Goal: Obtain resource: Obtain resource

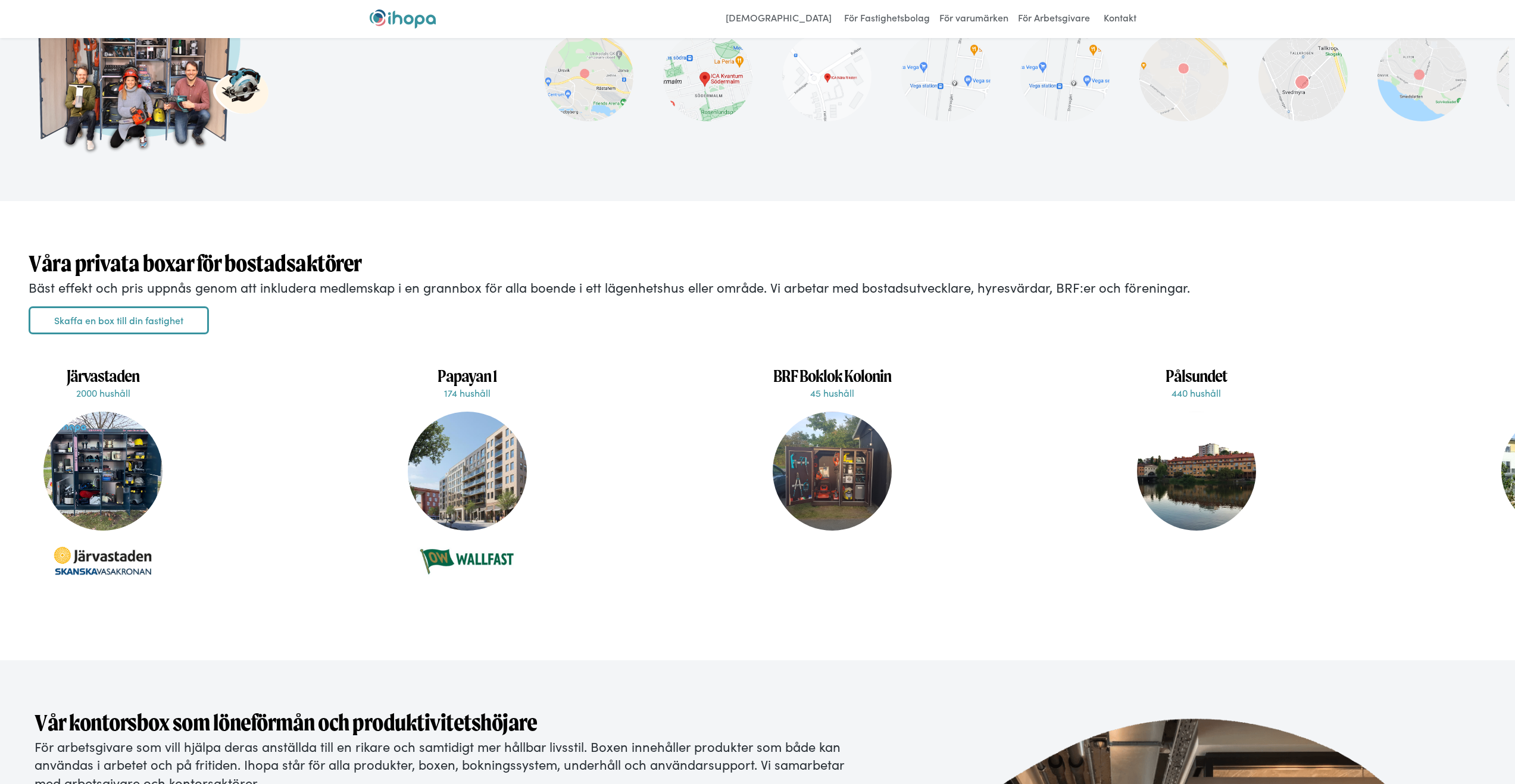
scroll to position [2669, 0]
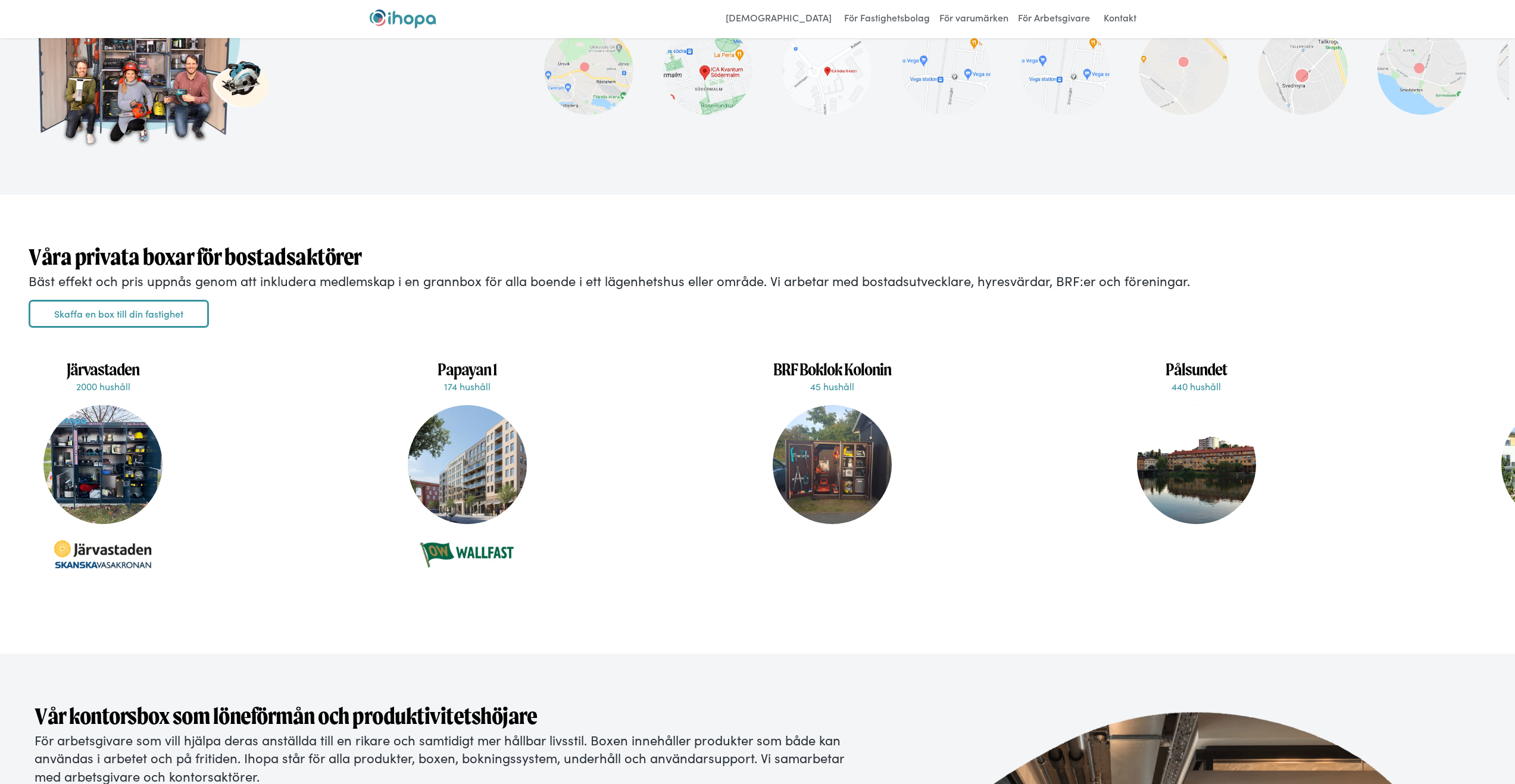
drag, startPoint x: 544, startPoint y: 641, endPoint x: 619, endPoint y: 637, distance: 75.1
click at [619, 637] on div "Våra privata boxar för bostadsaktörer Bäst effekt och pris uppnås genom att ink…" at bounding box center [757, 424] width 1515 height 459
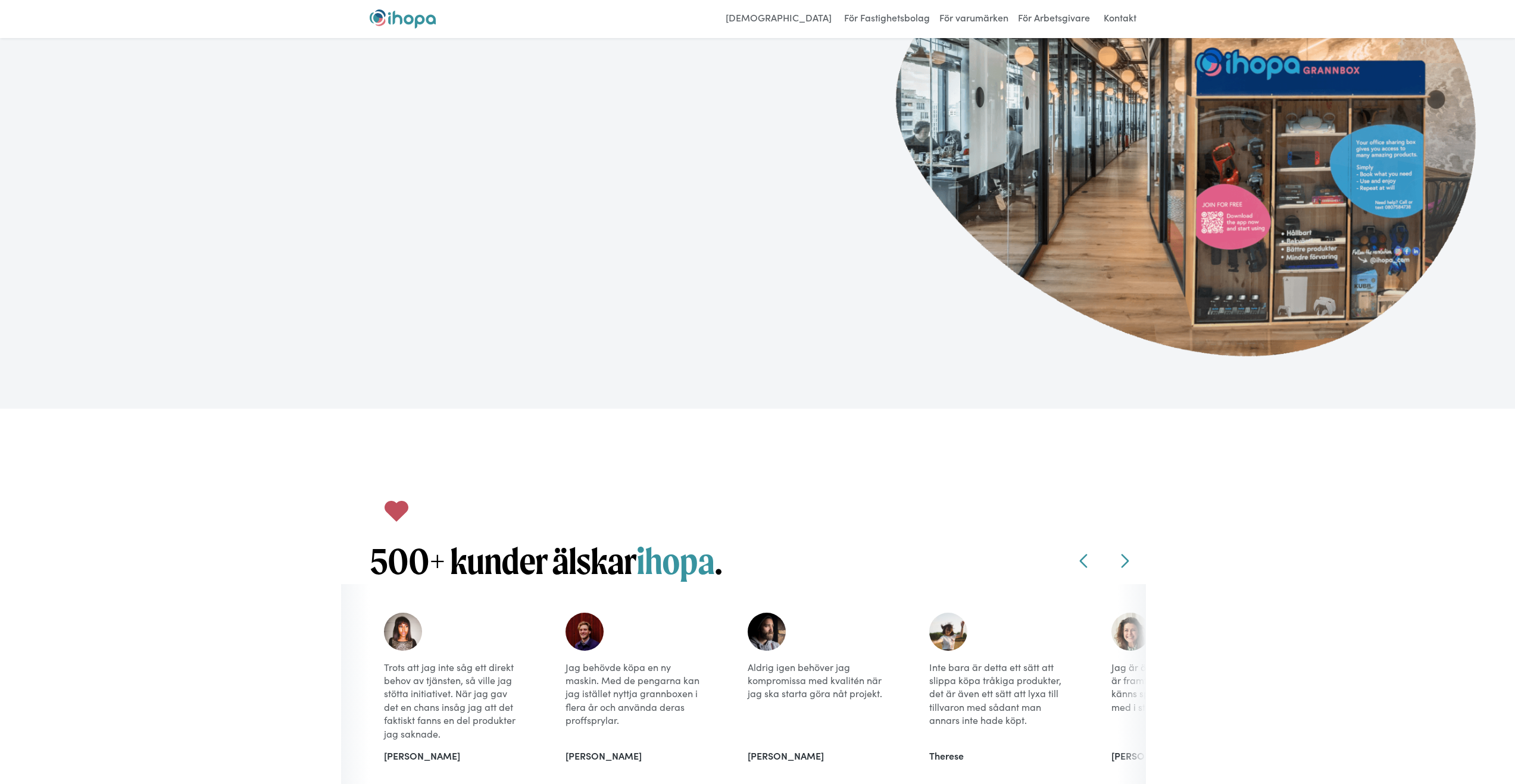
scroll to position [3626, 0]
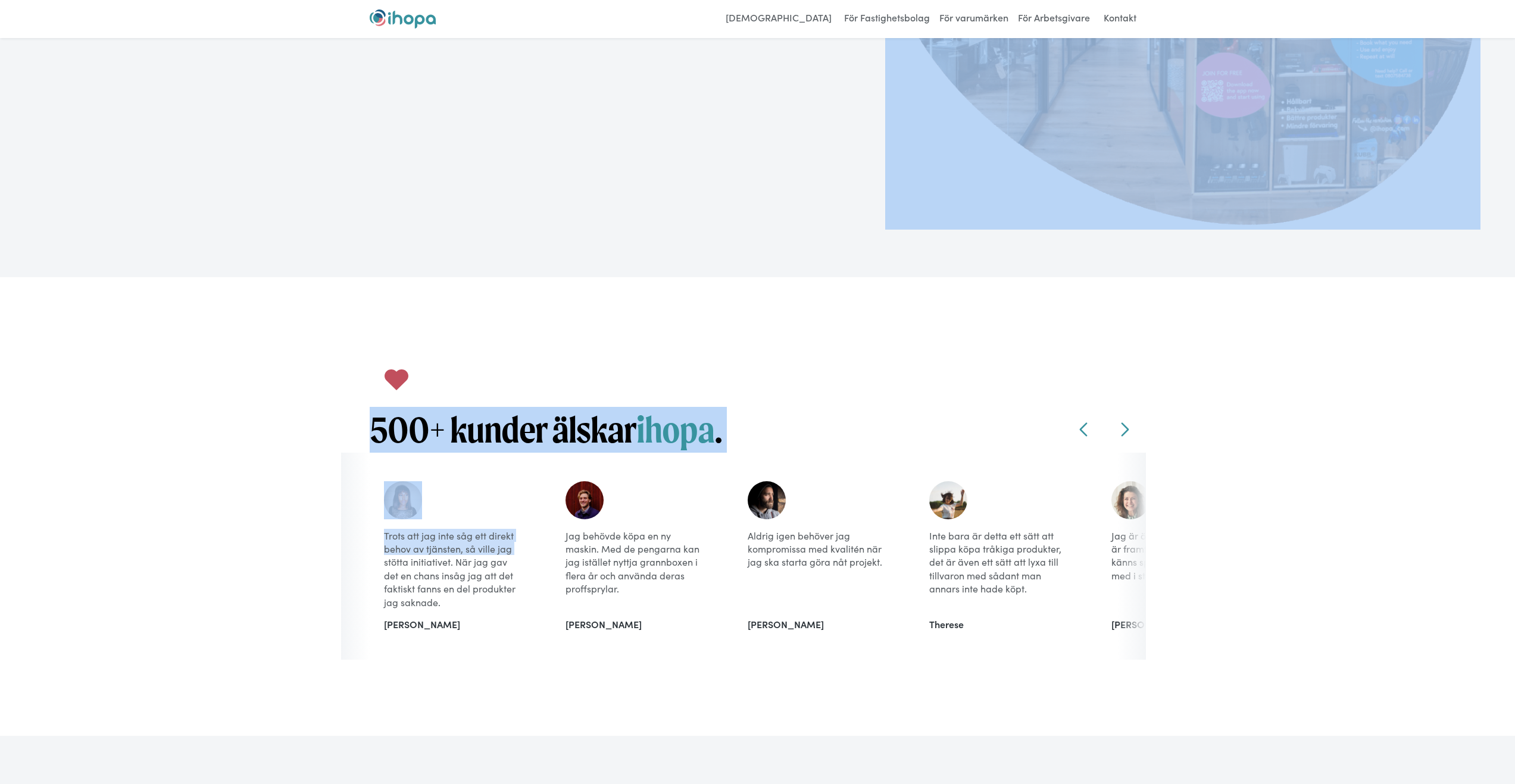
drag, startPoint x: 277, startPoint y: 281, endPoint x: 256, endPoint y: 593, distance: 312.7
click at [256, 593] on div "500+ kunder älskar ihopa . Slide Testimonials Left Slide Testimonials Right Tro…" at bounding box center [757, 506] width 1515 height 459
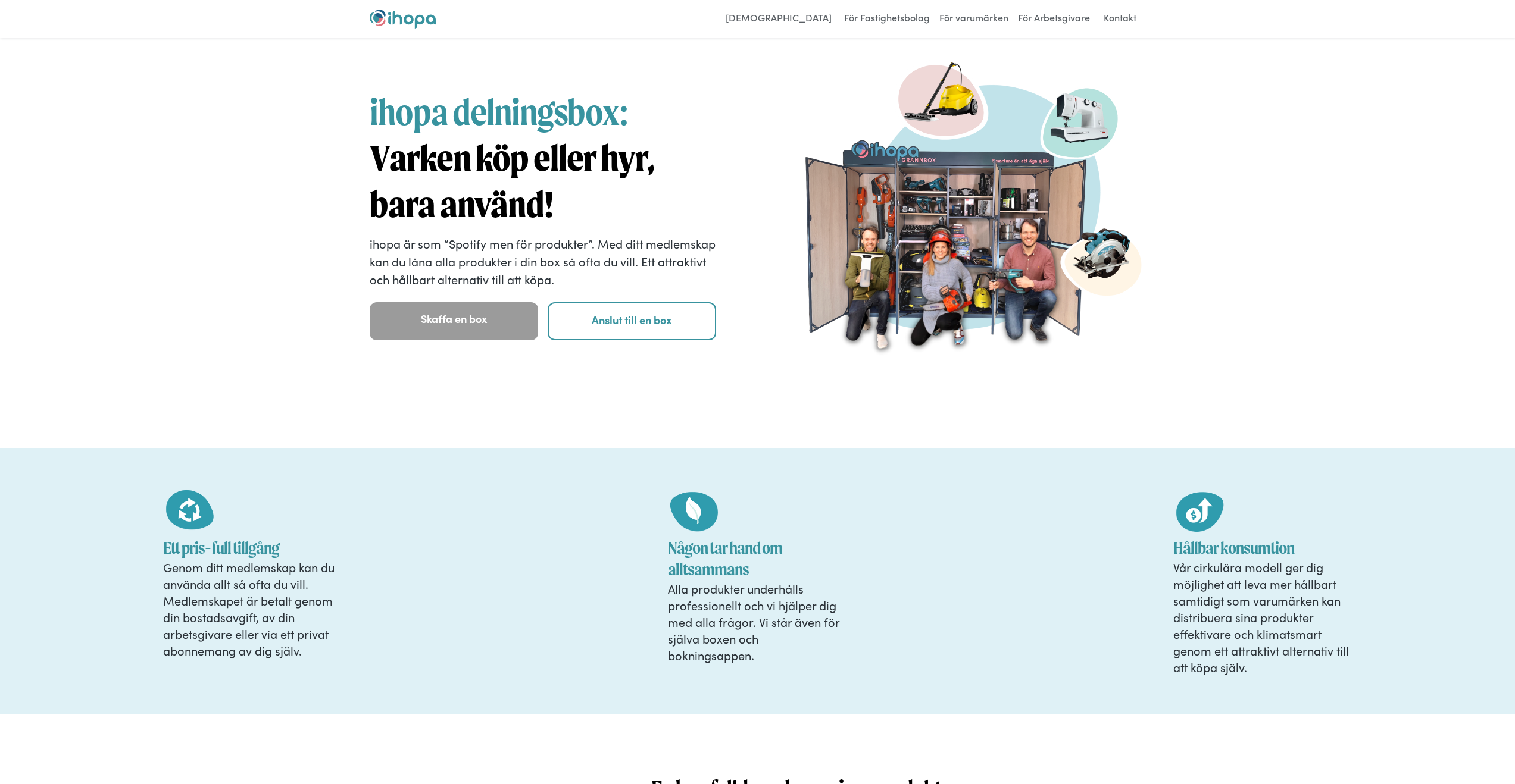
scroll to position [0, 0]
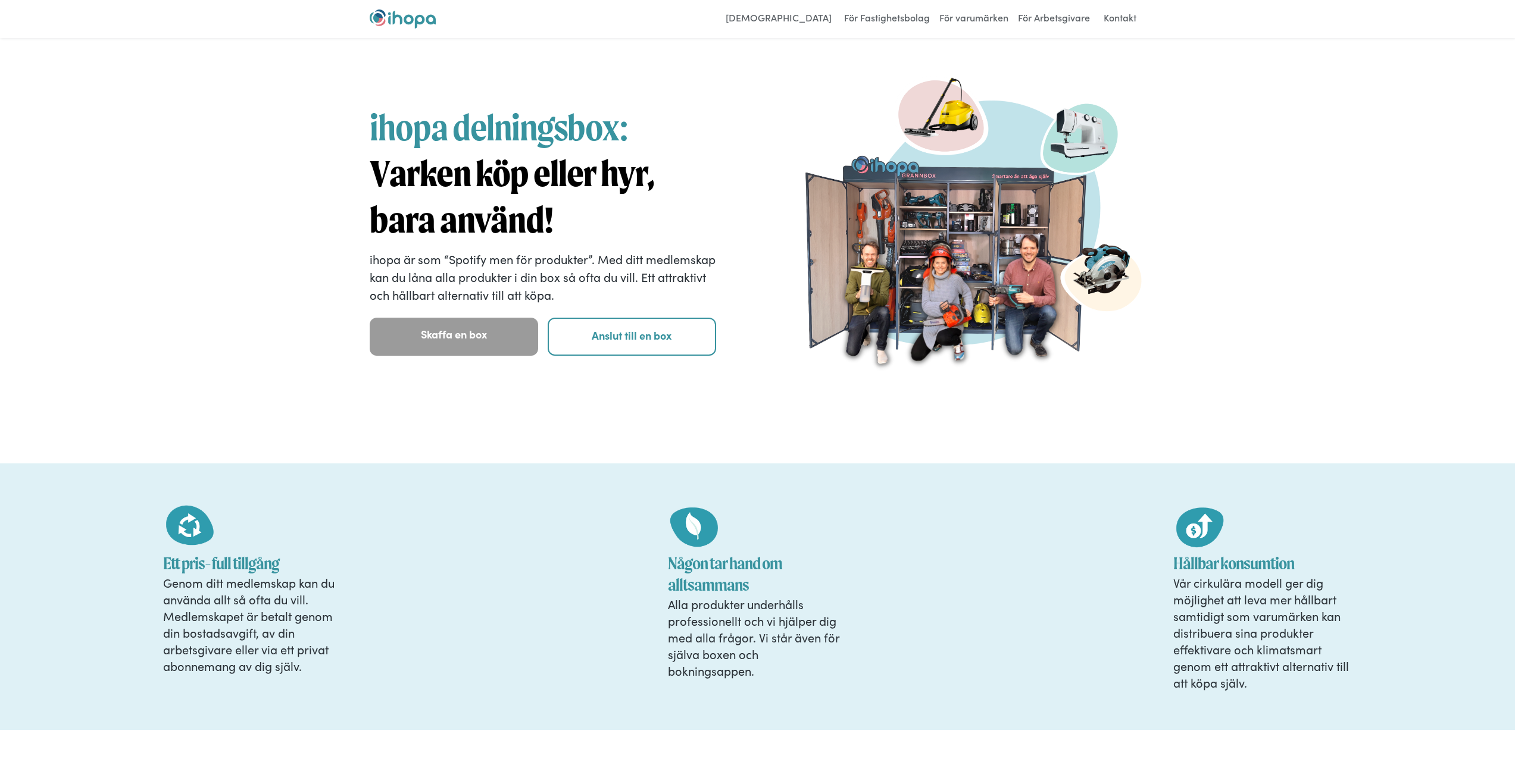
click at [395, 133] on span "ihopa delningsbox:" at bounding box center [499, 127] width 258 height 43
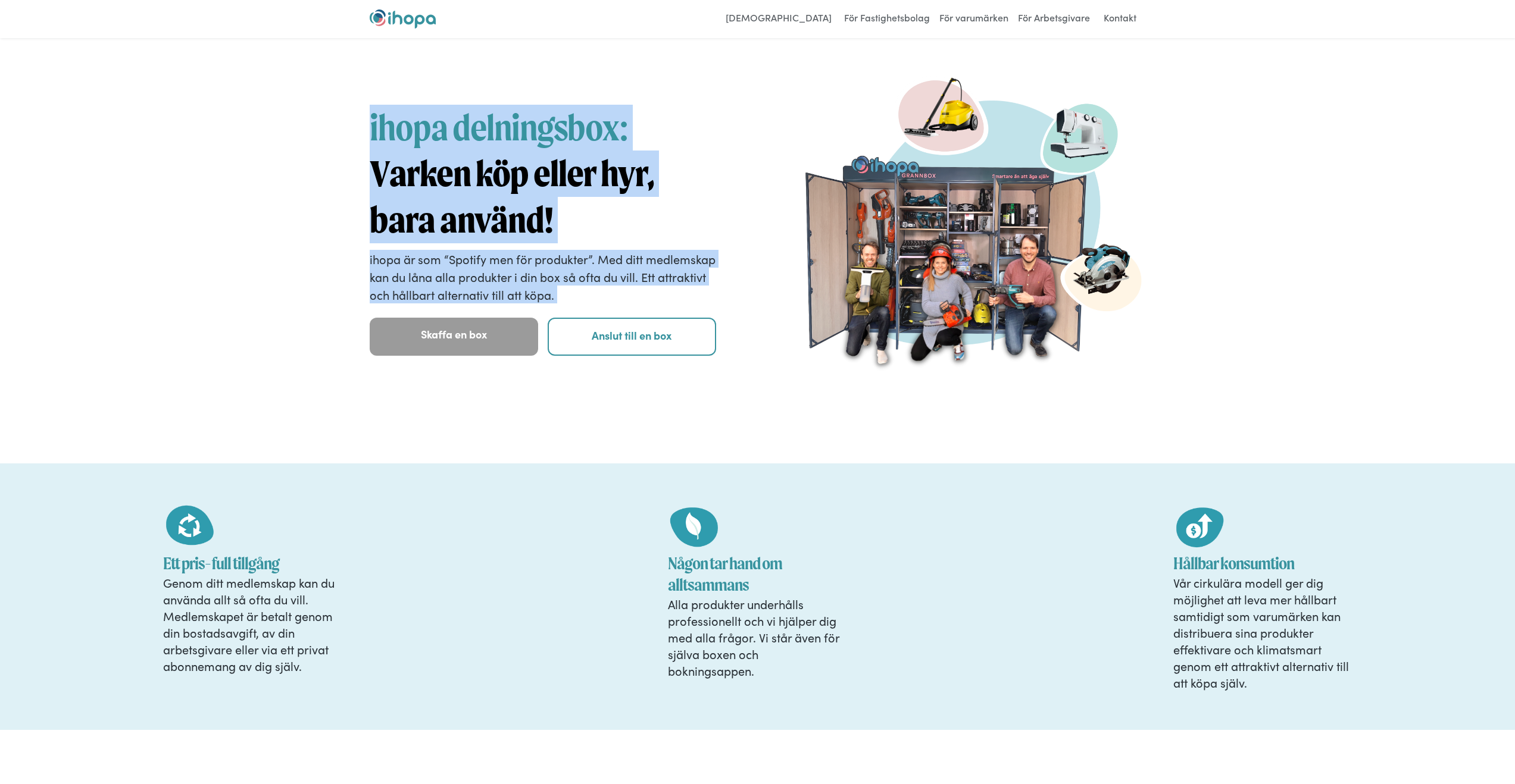
drag, startPoint x: 395, startPoint y: 133, endPoint x: 456, endPoint y: 292, distance: 170.3
click at [456, 292] on div "ihopa delningsbox: Varken köp eller hyr, bara använd! ihopa är som “Spotify men…" at bounding box center [543, 230] width 347 height 251
click at [514, 269] on p "ihopa är som “Spotify men för produkter”. Med ditt medlemskap kan du låna alla …" at bounding box center [543, 277] width 347 height 53
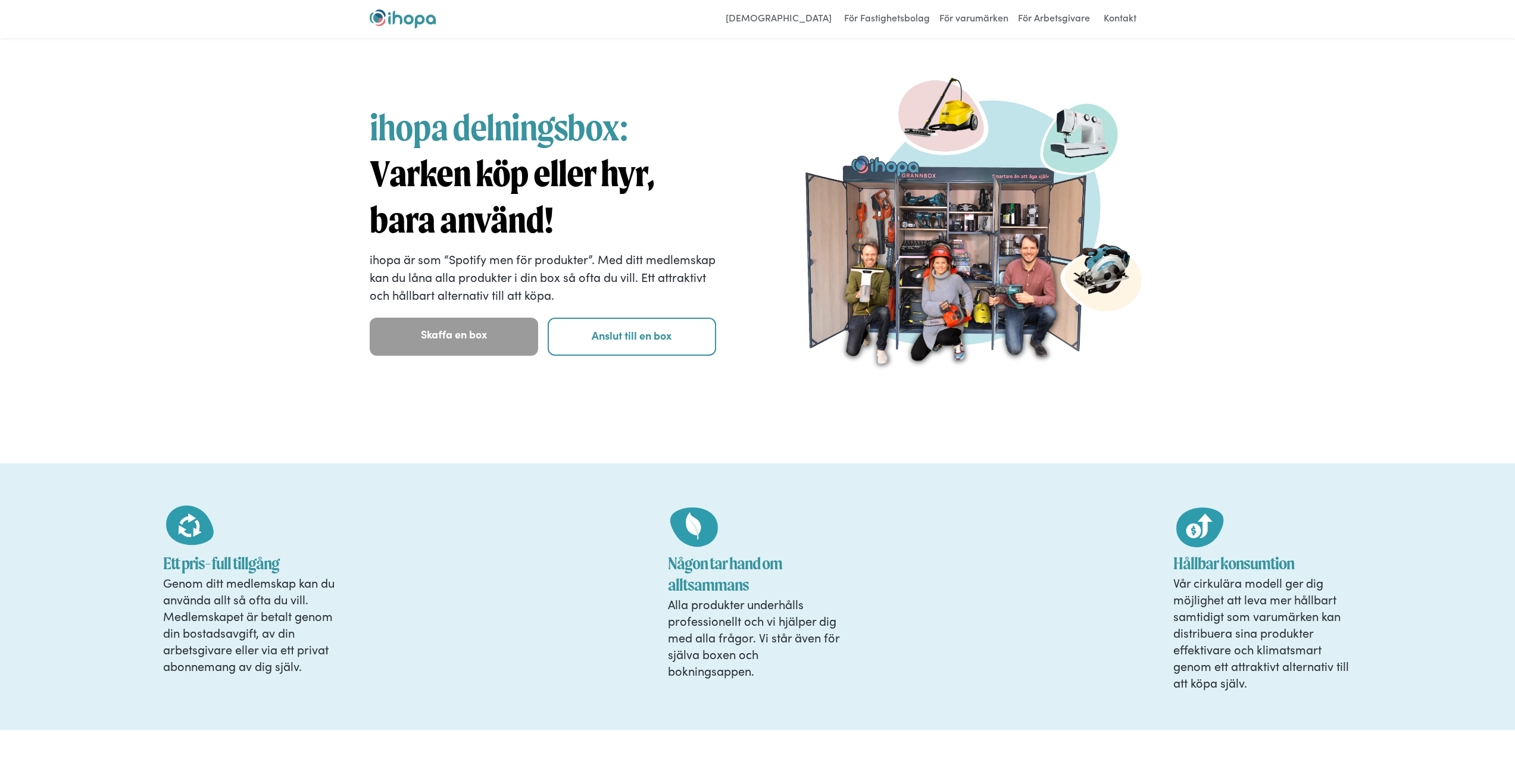
click at [622, 283] on p "ihopa är som “Spotify men för produkter”. Med ditt medlemskap kan du låna alla …" at bounding box center [543, 277] width 347 height 53
click at [623, 280] on p "ihopa är som “Spotify men för produkter”. Med ditt medlemskap kan du låna alla …" at bounding box center [543, 277] width 347 height 53
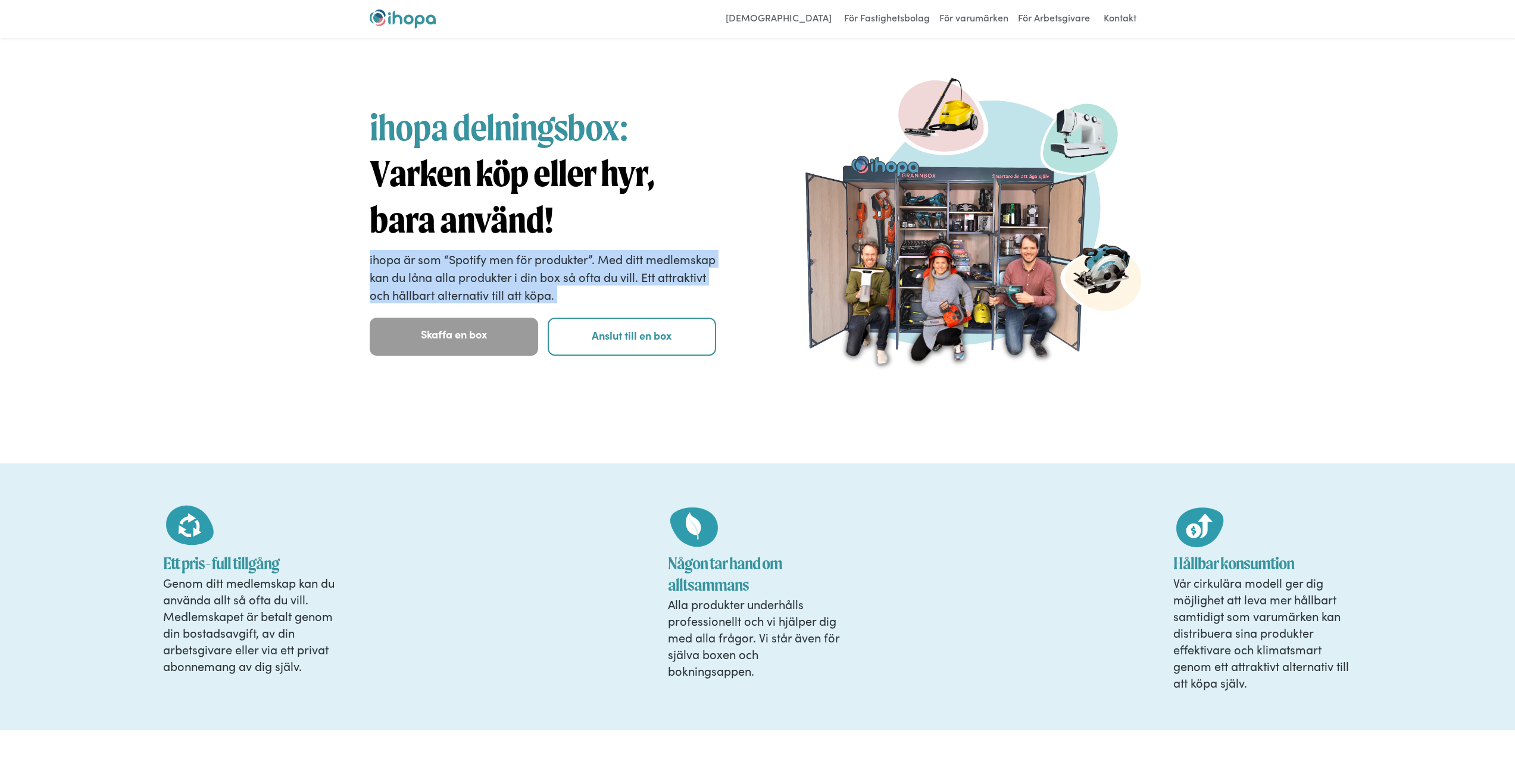
click at [623, 280] on p "ihopa är som “Spotify men för produkter”. Med ditt medlemskap kan du låna alla …" at bounding box center [543, 277] width 347 height 53
click at [578, 187] on strong "Varken köp eller hyr, bara använd!" at bounding box center [512, 197] width 284 height 90
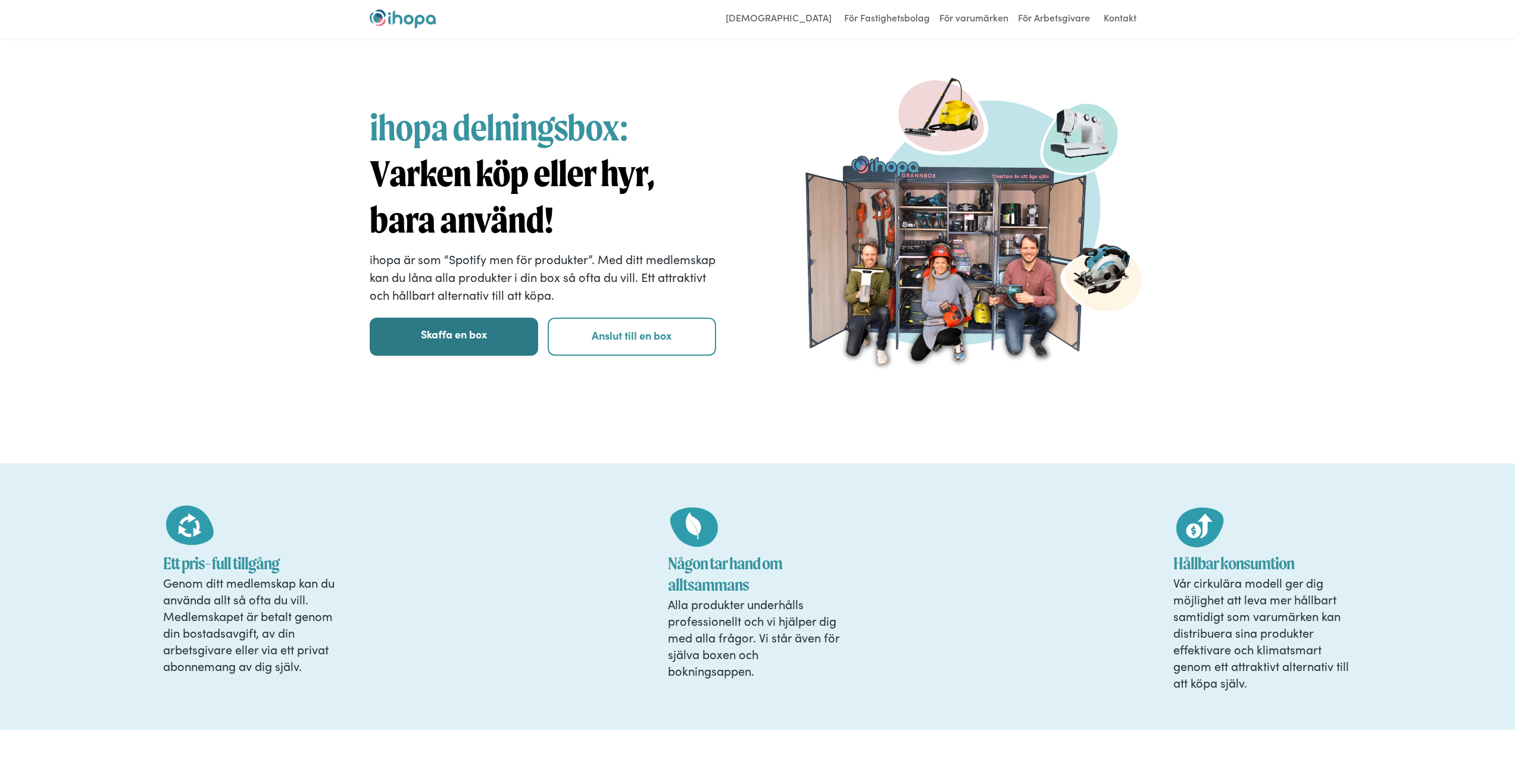
click at [492, 348] on link "Skaffa en box" at bounding box center [454, 337] width 168 height 38
click at [676, 340] on link "Anslut till en box" at bounding box center [632, 337] width 168 height 38
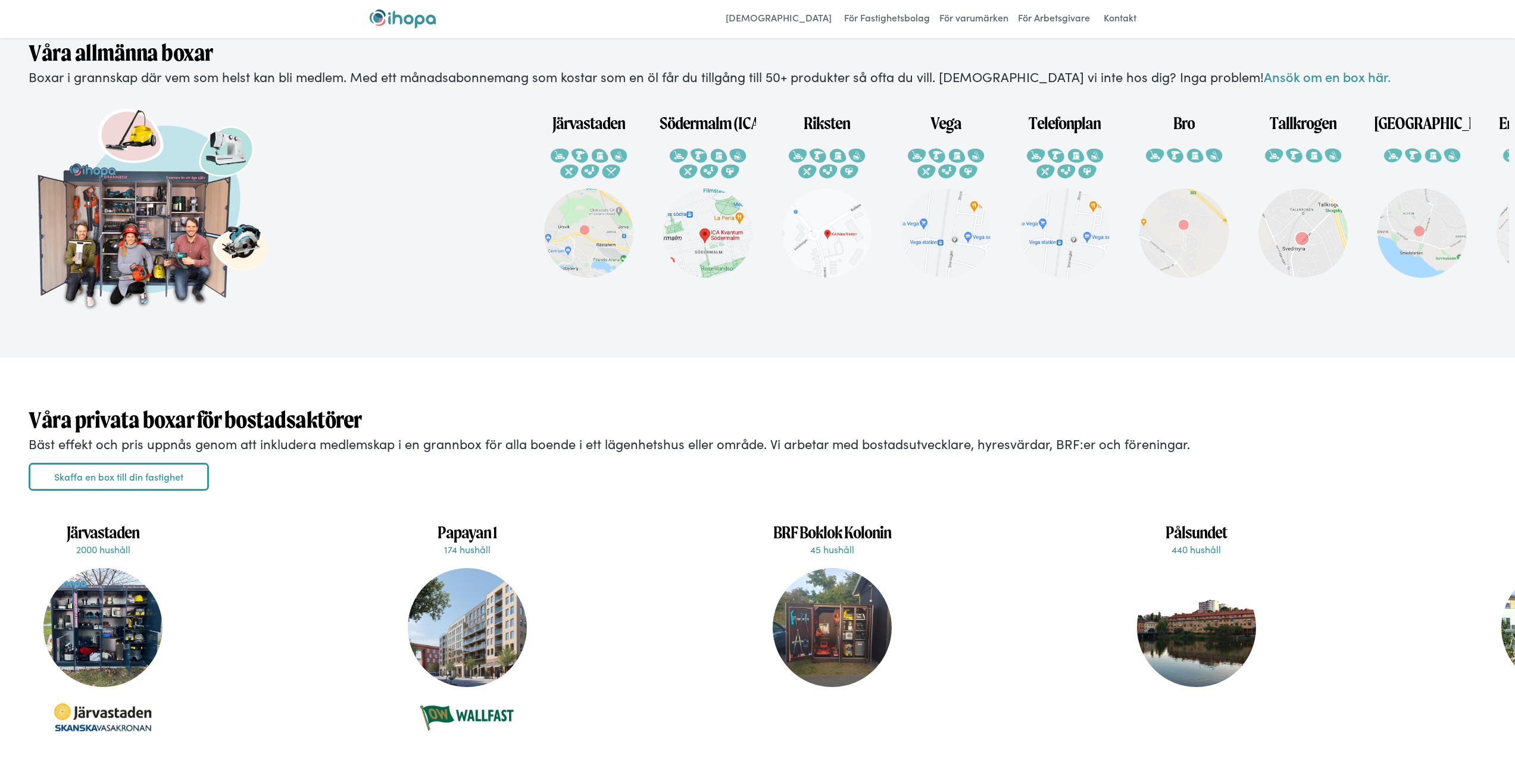
click at [283, 433] on strong "Våra privata boxar för bostadsaktörer" at bounding box center [195, 420] width 333 height 27
click at [294, 454] on p "Bäst effekt och pris uppnås genom att inkludera medlemskap i en grannbox för al…" at bounding box center [757, 444] width 1458 height 18
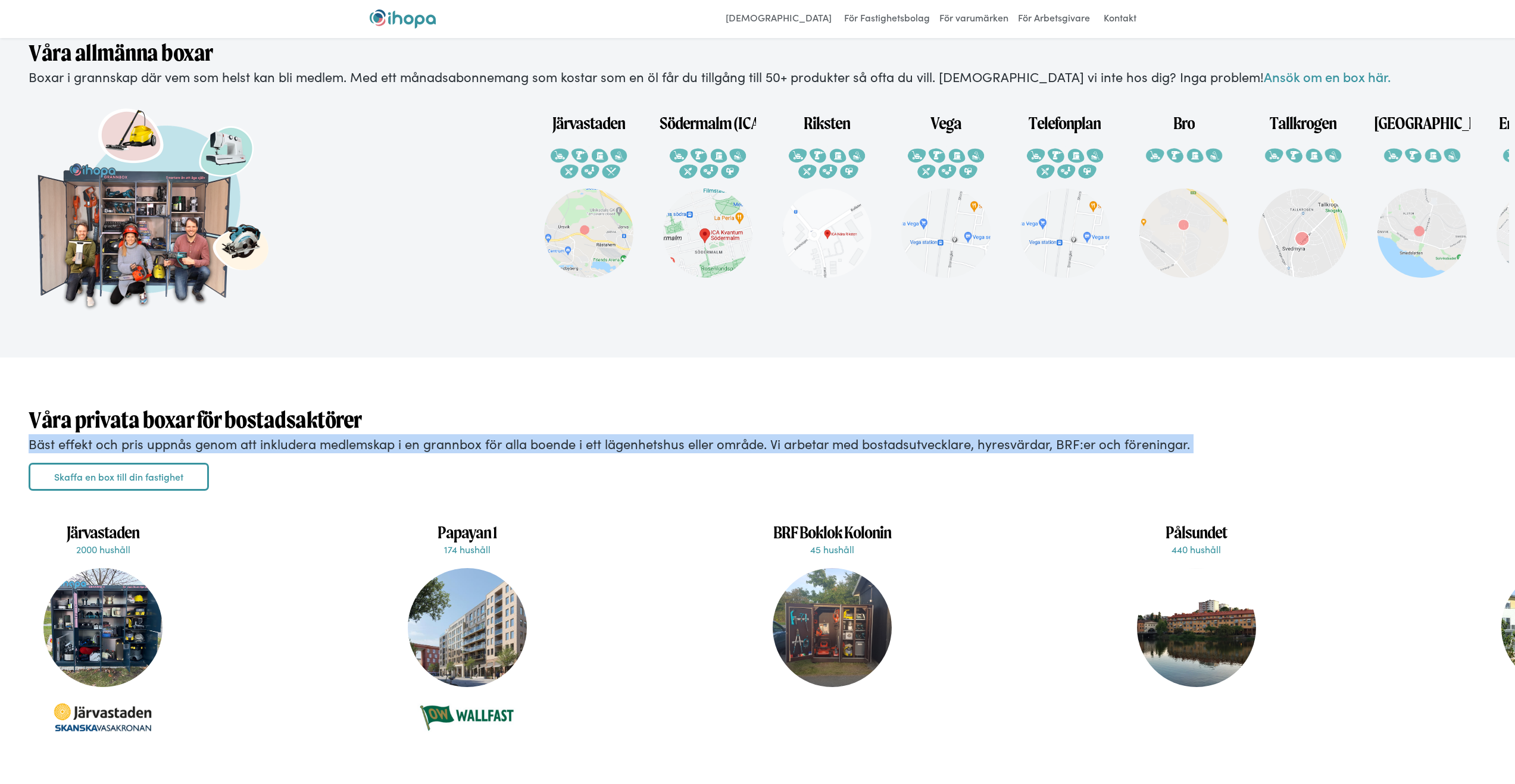
click at [294, 454] on p "Bäst effekt och pris uppnås genom att inkludera medlemskap i en grannbox för al…" at bounding box center [757, 444] width 1458 height 18
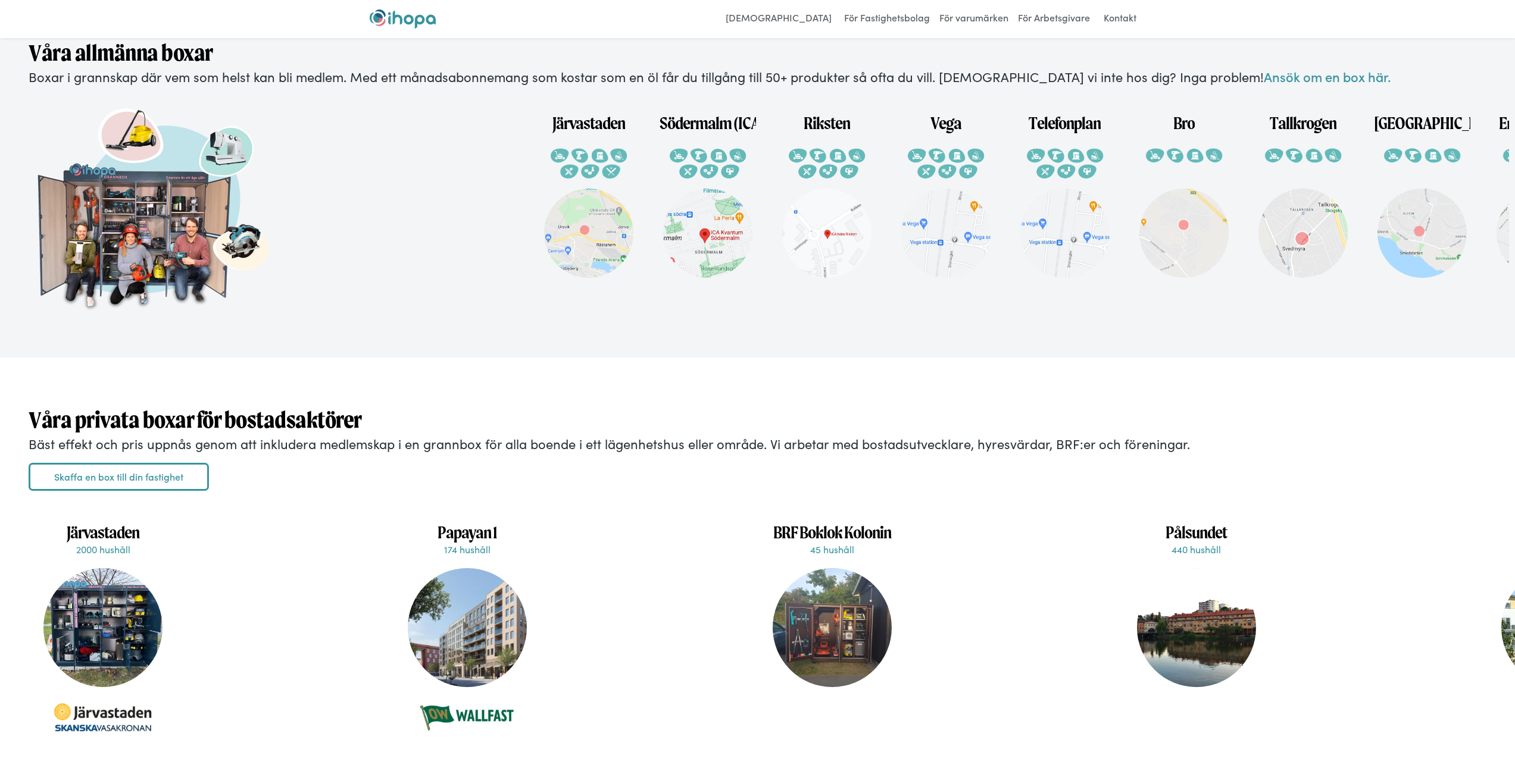
click at [293, 433] on strong "Våra privata boxar för bostadsaktörer" at bounding box center [195, 420] width 333 height 27
click at [287, 454] on p "Bäst effekt och pris uppnås genom att inkludera medlemskap i en grannbox för al…" at bounding box center [757, 444] width 1458 height 18
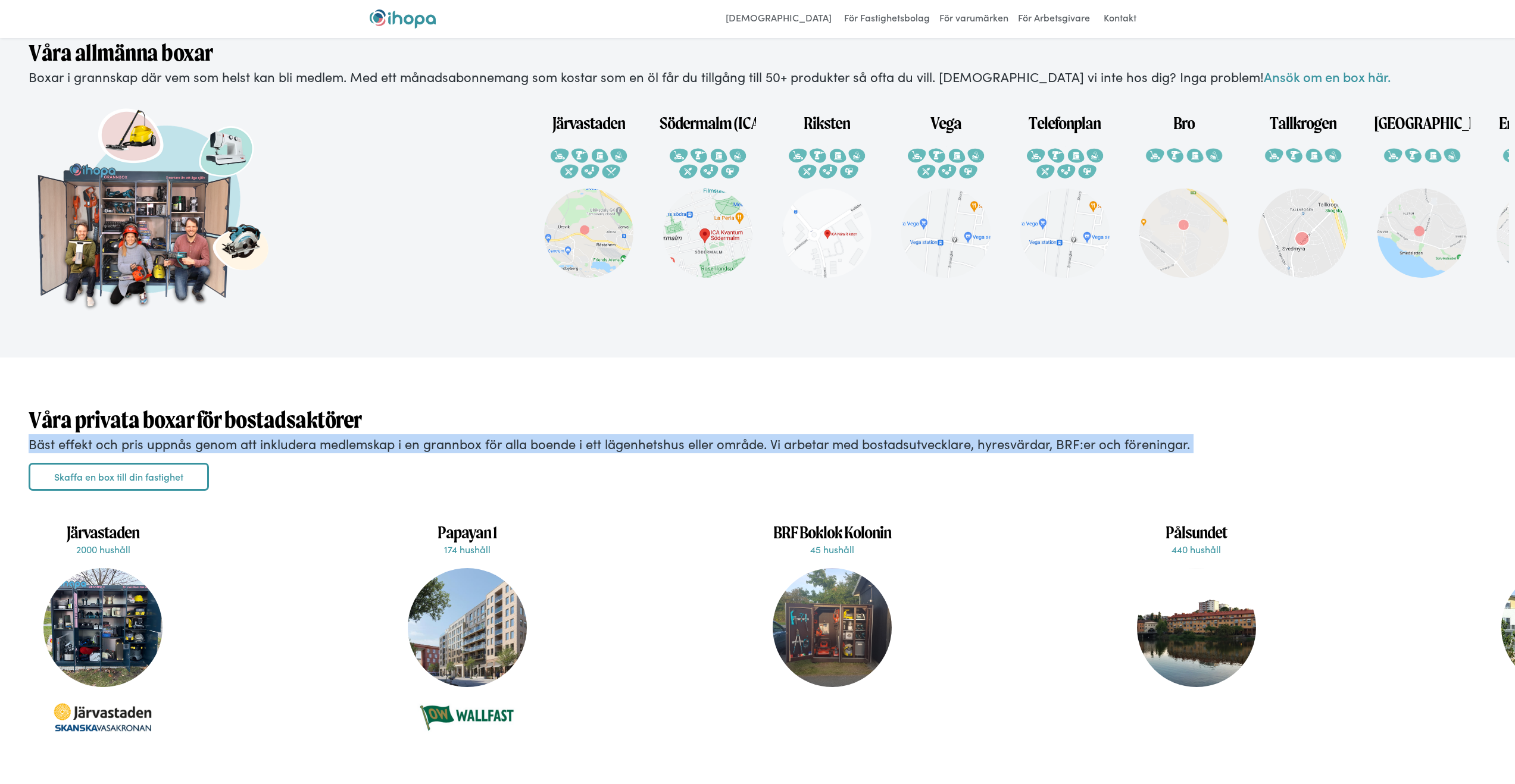
drag, startPoint x: 287, startPoint y: 476, endPoint x: 284, endPoint y: 469, distance: 7.6
click at [286, 454] on p "Bäst effekt och pris uppnås genom att inkludera medlemskap i en grannbox för al…" at bounding box center [757, 444] width 1458 height 18
click at [277, 454] on p "Bäst effekt och pris uppnås genom att inkludera medlemskap i en grannbox för al…" at bounding box center [757, 444] width 1458 height 18
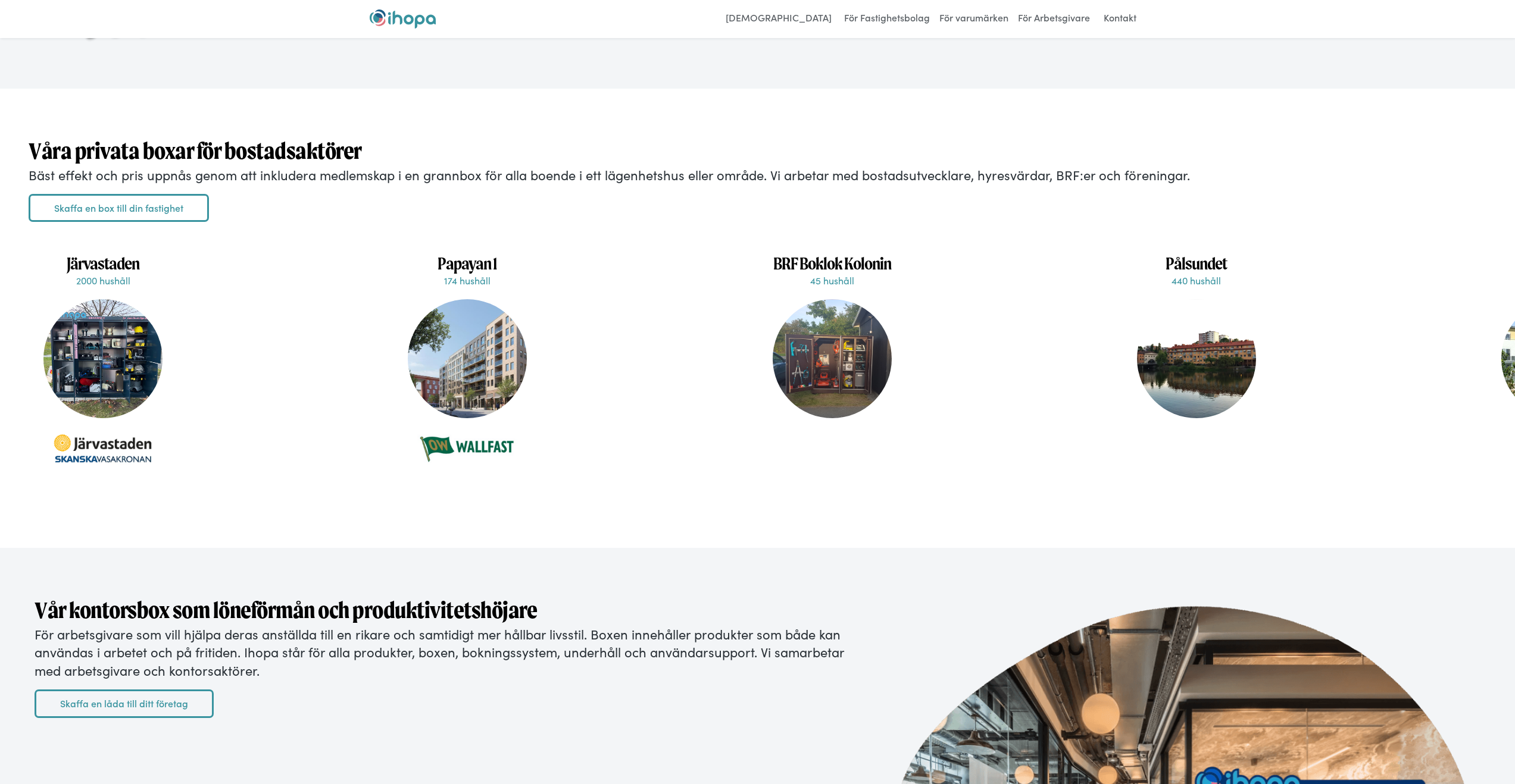
scroll to position [2910, 0]
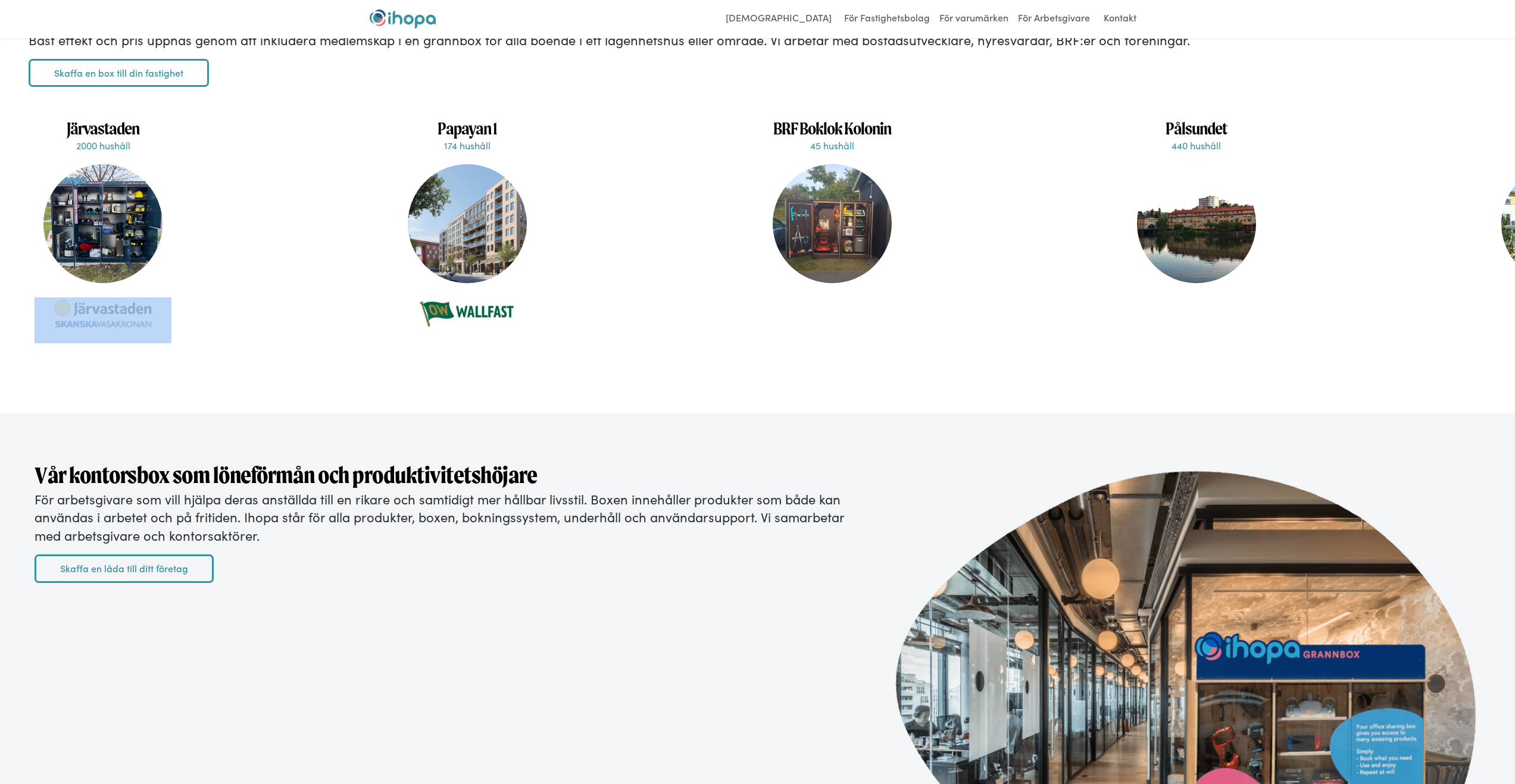
drag, startPoint x: 100, startPoint y: 254, endPoint x: 121, endPoint y: 386, distance: 133.7
click at [121, 365] on div "Järvastaden 2000 hushåll Järvastaden är en ny stadsdel i norra [GEOGRAPHIC_DATA…" at bounding box center [103, 238] width 137 height 254
click at [122, 365] on div "Järvastaden 2000 hushåll Järvastaden är en ny stadsdel i norra [GEOGRAPHIC_DATA…" at bounding box center [103, 238] width 137 height 254
drag, startPoint x: 95, startPoint y: 235, endPoint x: 133, endPoint y: 207, distance: 47.2
click at [137, 343] on div "Järvastaden 2000 hushåll Järvastaden är en ny stadsdel i norra [GEOGRAPHIC_DATA…" at bounding box center [103, 238] width 137 height 254
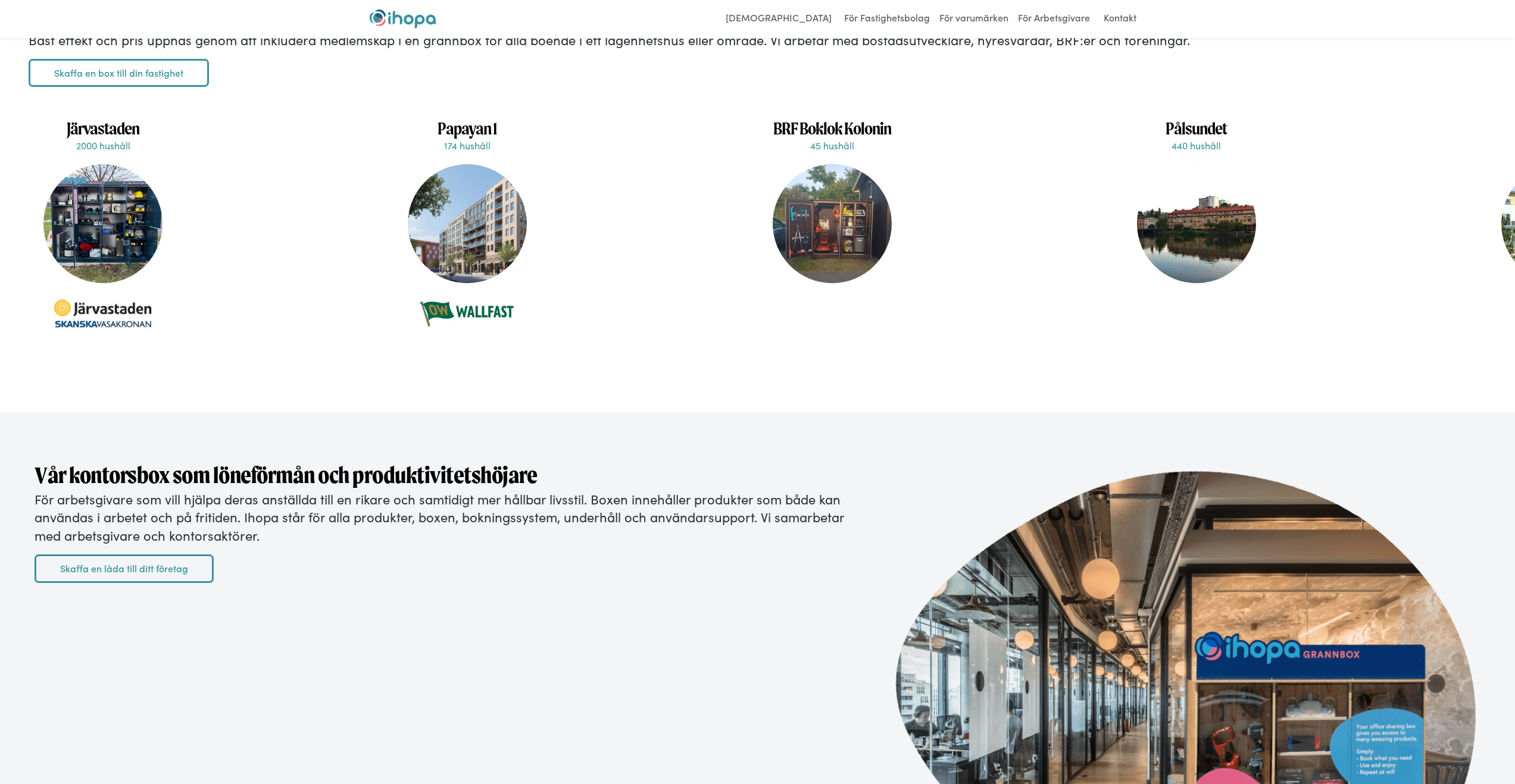
click at [102, 152] on p "2000 hushåll" at bounding box center [103, 145] width 137 height 13
drag, startPoint x: 102, startPoint y: 171, endPoint x: 98, endPoint y: 159, distance: 12.6
click at [98, 159] on div "Järvastaden 2000 hushåll Järvastaden är en ny stadsdel i norra [GEOGRAPHIC_DATA…" at bounding box center [103, 238] width 137 height 254
click at [98, 139] on h1 "Järvastaden" at bounding box center [103, 128] width 137 height 21
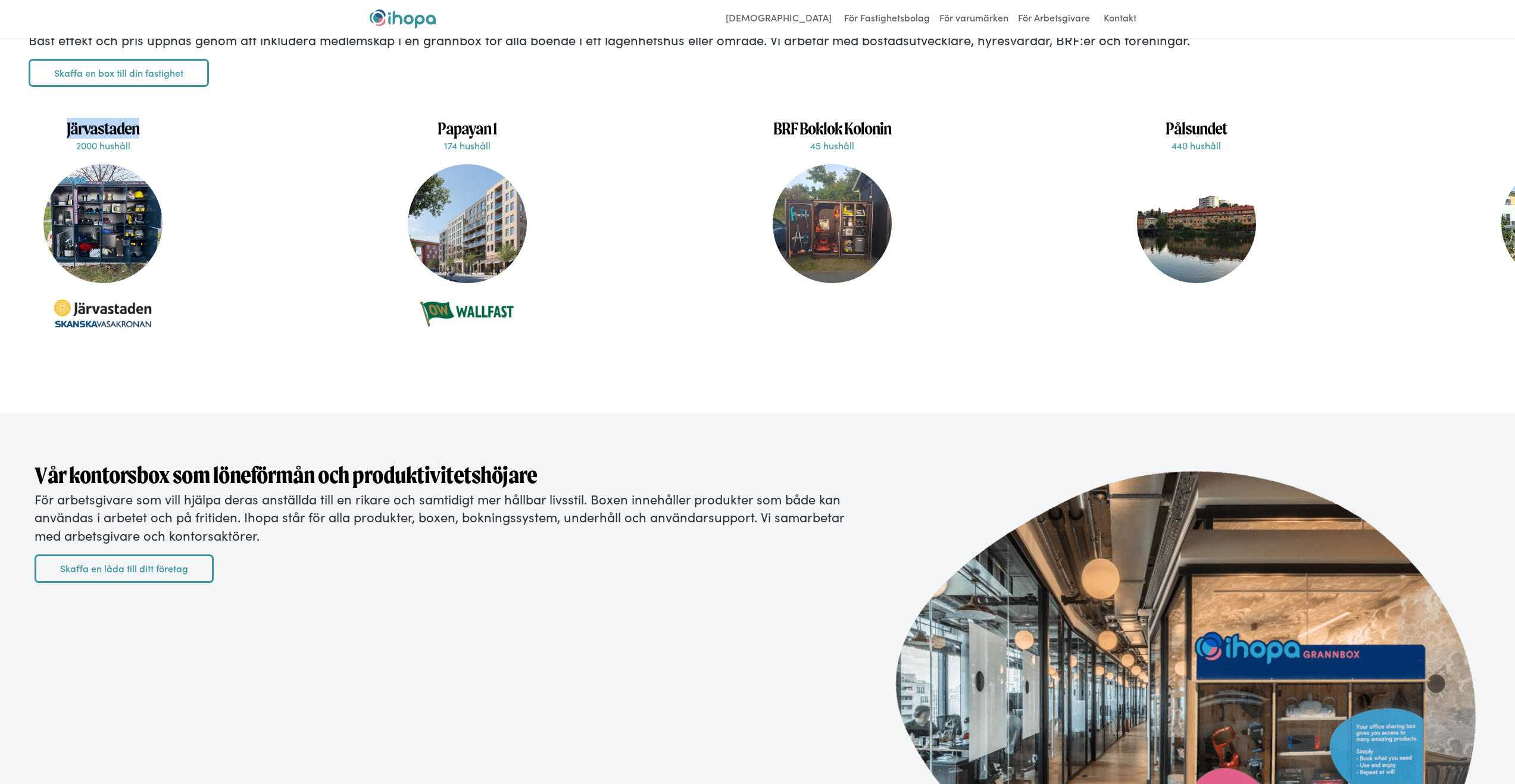
click at [98, 139] on h1 "Järvastaden" at bounding box center [103, 128] width 137 height 21
drag, startPoint x: 98, startPoint y: 159, endPoint x: 102, endPoint y: 170, distance: 11.7
click at [102, 170] on div "Järvastaden 2000 hushåll Järvastaden är en ny stadsdel i norra [GEOGRAPHIC_DATA…" at bounding box center [103, 238] width 137 height 254
click at [238, 197] on div "Järvastaden 2000 hushåll Järvastaden är en ny stadsdel i norra [GEOGRAPHIC_DATA…" at bounding box center [211, 238] width 364 height 254
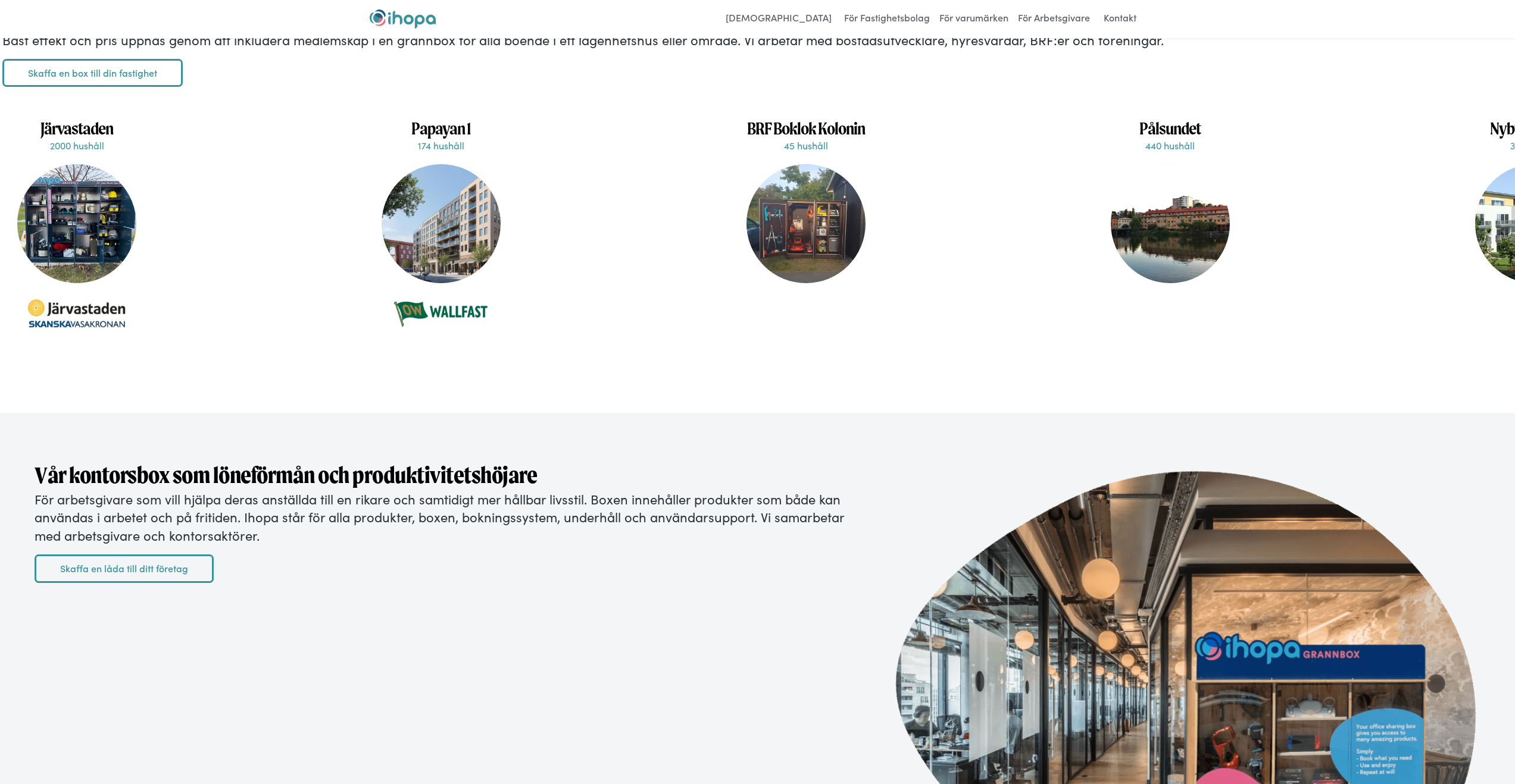
scroll to position [0, 0]
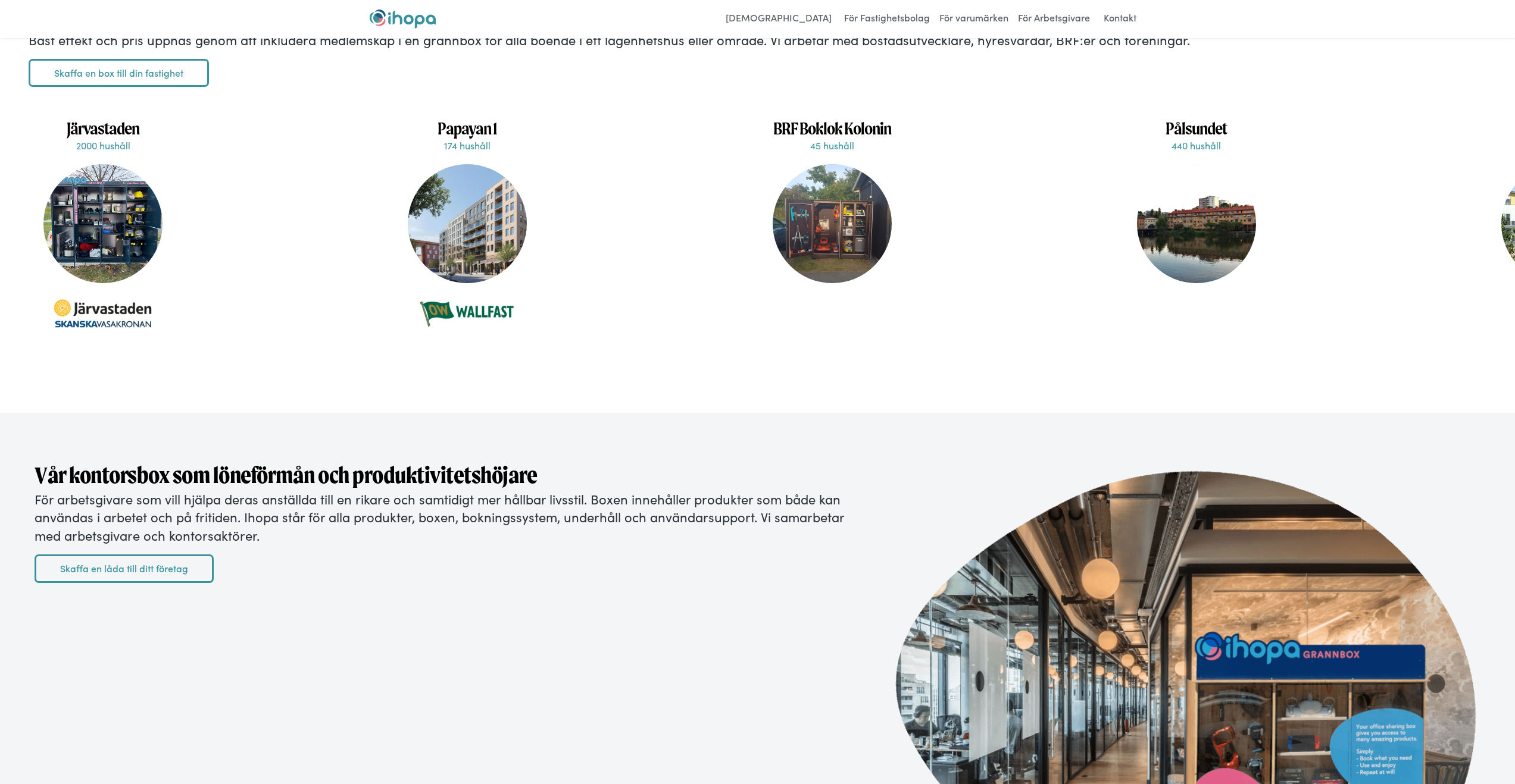
click at [149, 488] on strong "Vår kontorsbox som löneförmån och produktivitetshöjare" at bounding box center [286, 475] width 503 height 27
click at [147, 488] on strong "Vår kontorsbox som löneförmån och produktivitetshöjare" at bounding box center [286, 475] width 503 height 27
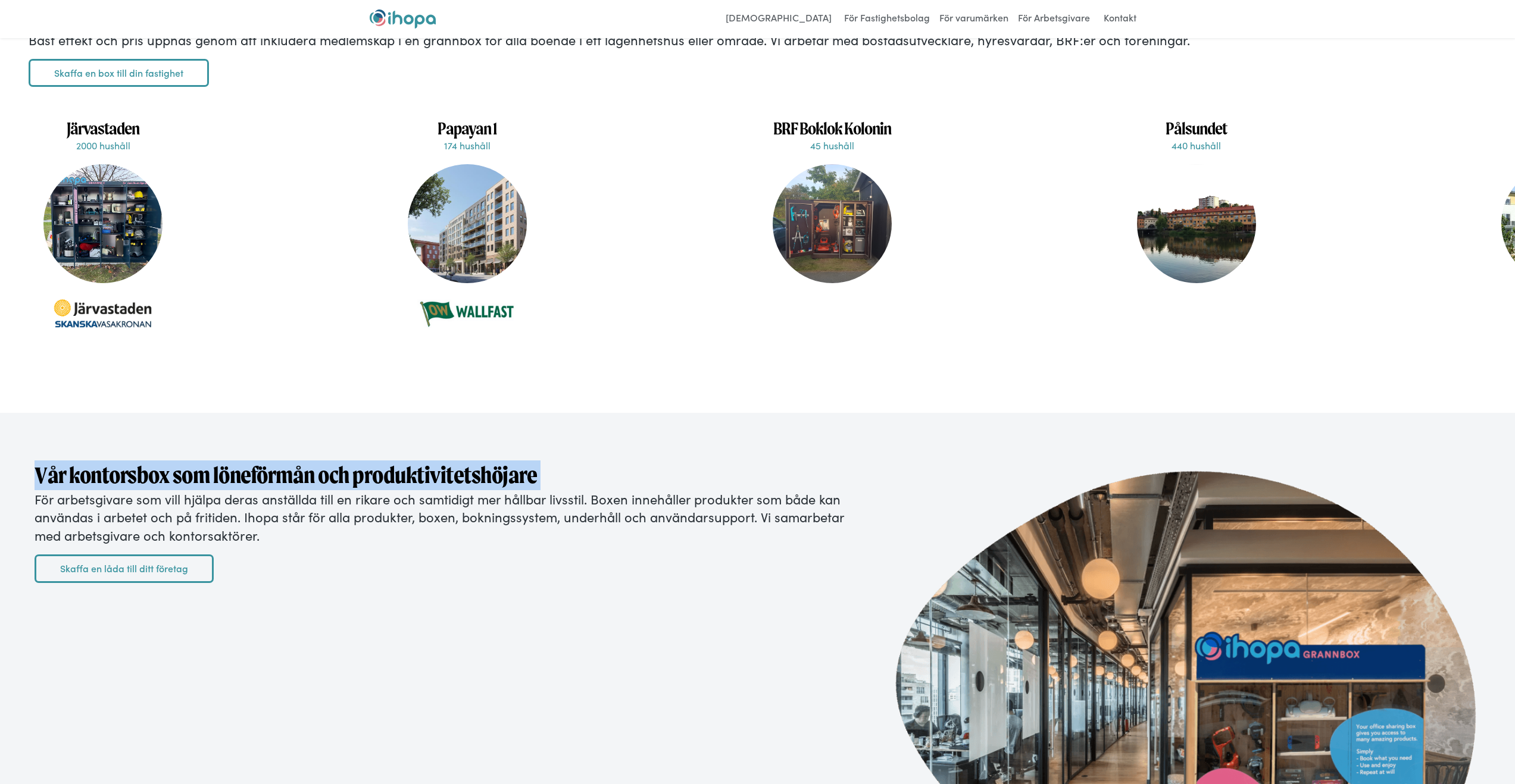
click at [147, 488] on strong "Vår kontorsbox som löneförmån och produktivitetshöjare" at bounding box center [286, 475] width 503 height 27
click at [134, 533] on p "För arbetsgivare som vill hjälpa deras anställda till en rikare och samtidigt m…" at bounding box center [454, 518] width 839 height 55
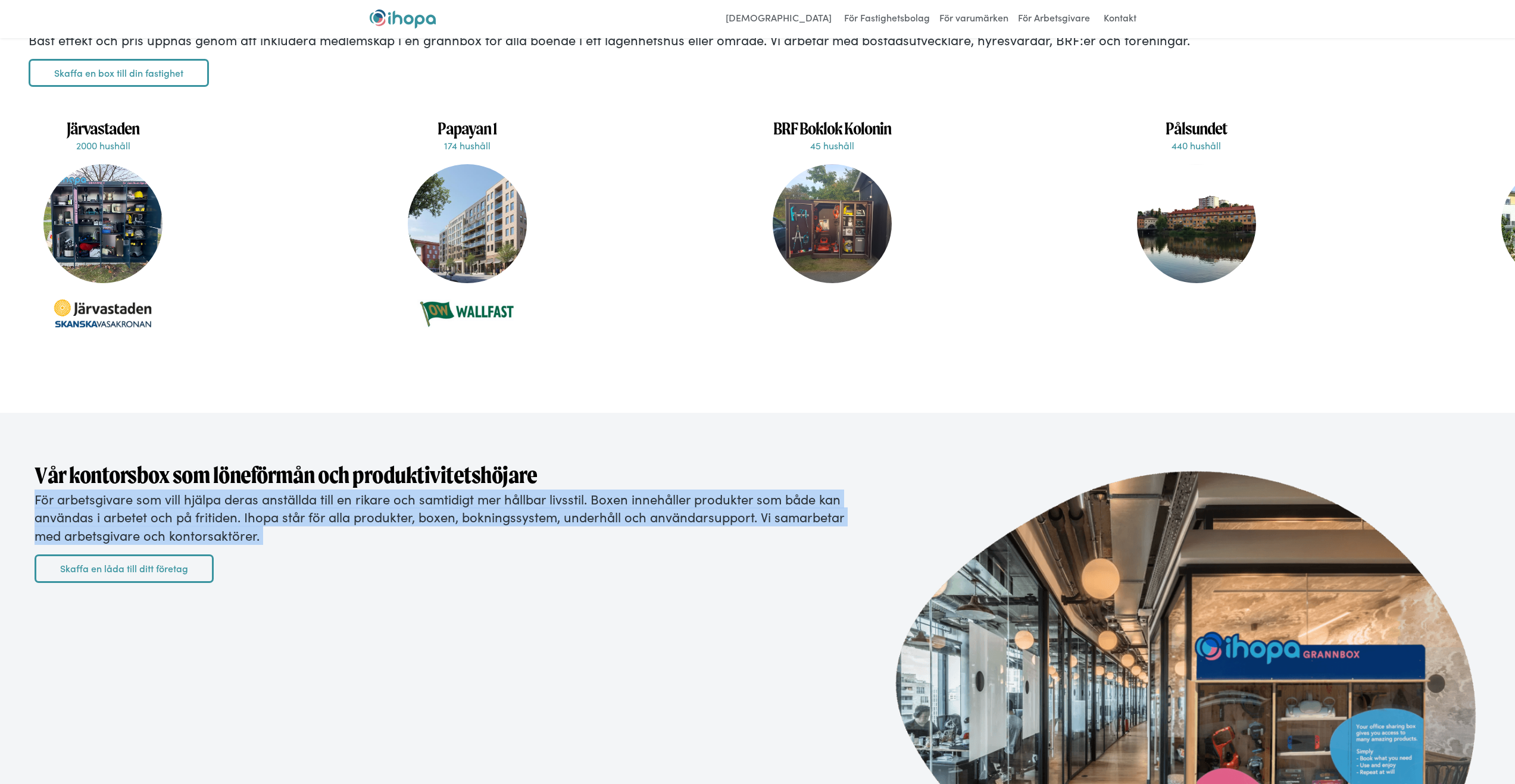
click at [134, 533] on p "För arbetsgivare som vill hjälpa deras anställda till en rikare och samtidigt m…" at bounding box center [454, 518] width 839 height 55
click at [121, 545] on p "För arbetsgivare som vill hjälpa deras anställda till en rikare och samtidigt m…" at bounding box center [454, 518] width 839 height 55
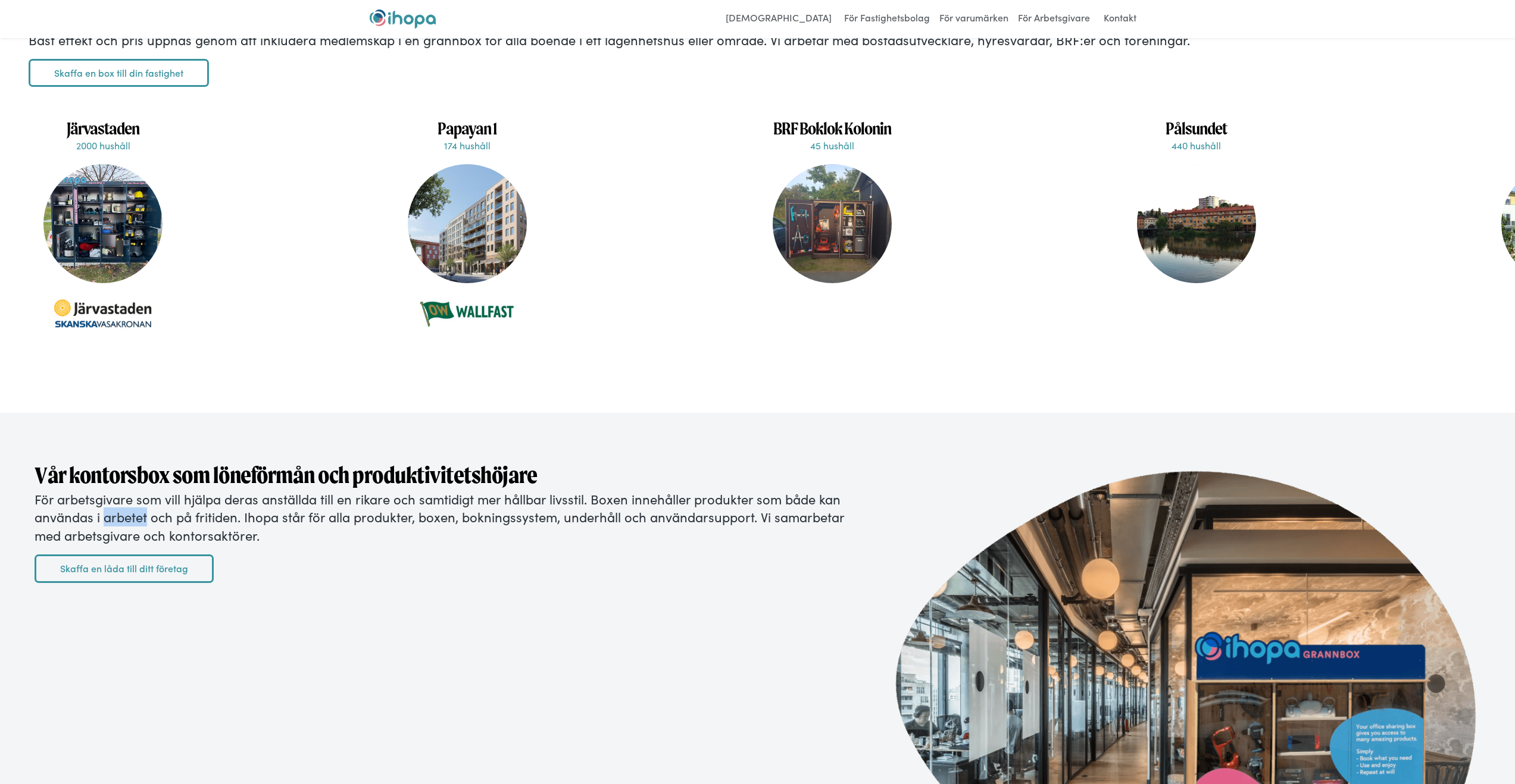
click at [121, 545] on p "För arbetsgivare som vill hjälpa deras anställda till en rikare och samtidigt m…" at bounding box center [454, 518] width 839 height 55
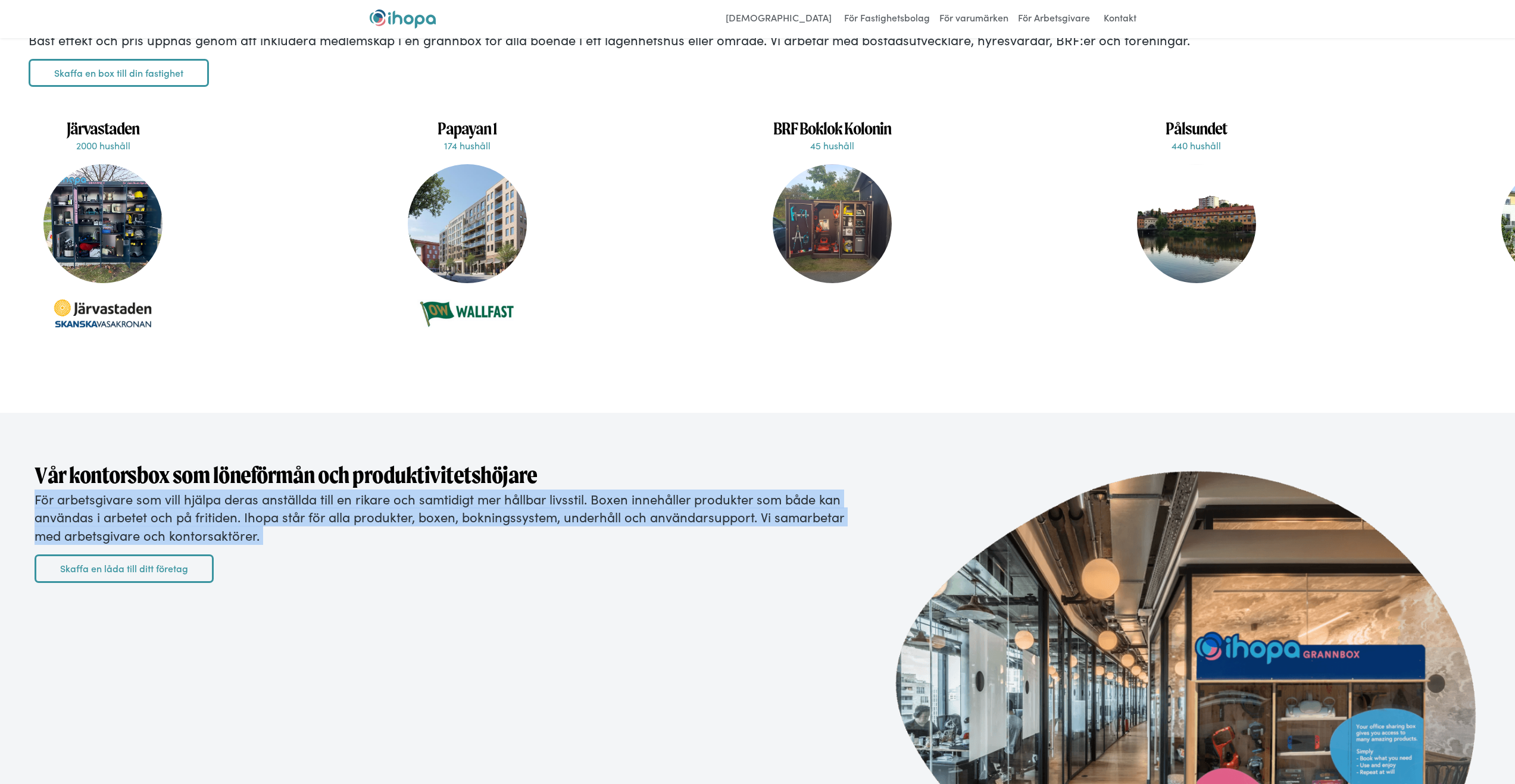
click at [121, 545] on p "För arbetsgivare som vill hjälpa deras anställda till en rikare och samtidigt m…" at bounding box center [454, 518] width 839 height 55
click at [116, 545] on p "För arbetsgivare som vill hjälpa deras anställda till en rikare och samtidigt m…" at bounding box center [454, 518] width 839 height 55
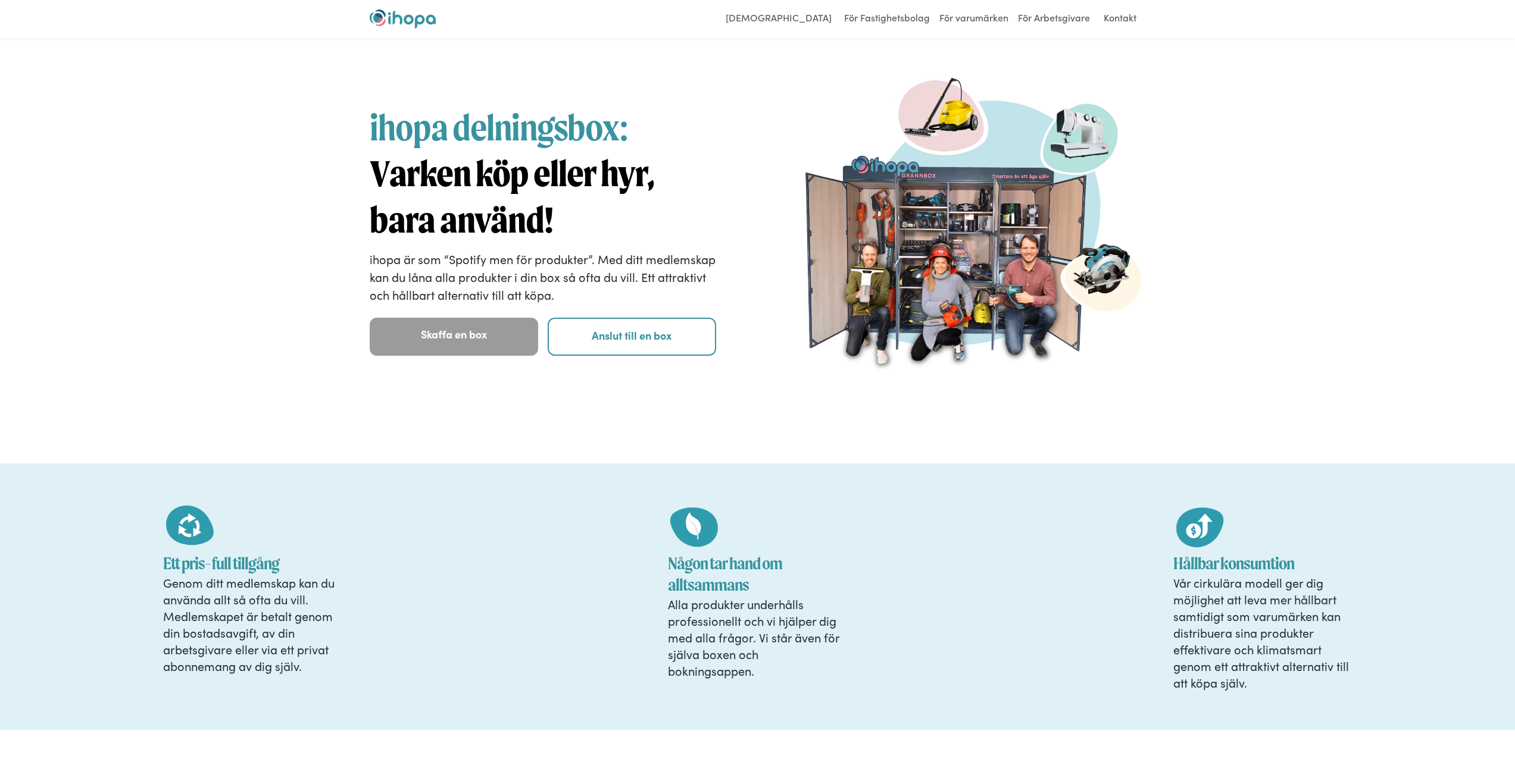
click at [425, 168] on strong "Varken köp eller hyr, bara använd!" at bounding box center [512, 197] width 284 height 90
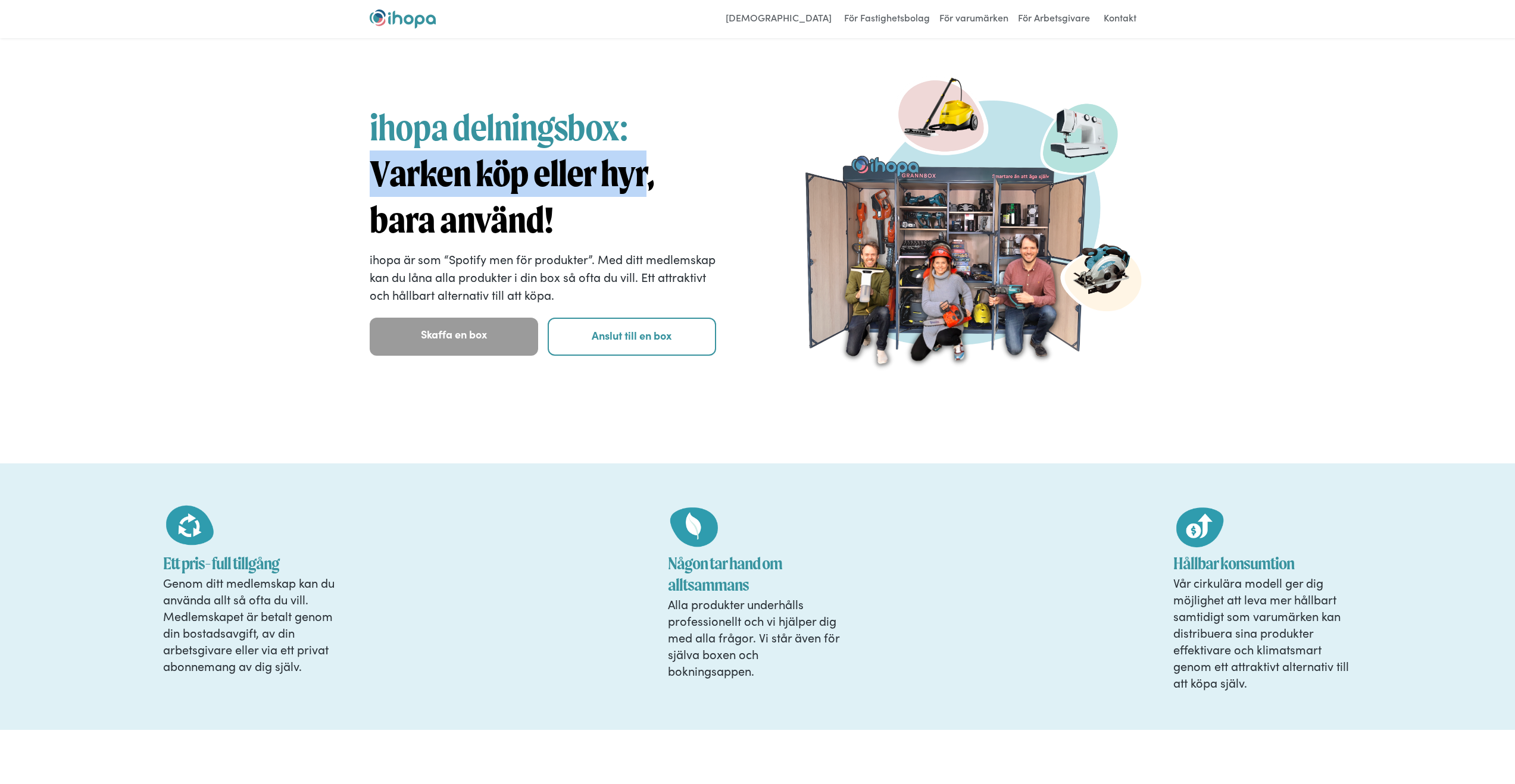
drag, startPoint x: 425, startPoint y: 168, endPoint x: 627, endPoint y: 182, distance: 202.5
click at [627, 182] on strong "Varken köp eller hyr, bara använd!" at bounding box center [512, 197] width 284 height 90
click at [628, 181] on strong "Varken köp eller hyr, bara använd!" at bounding box center [512, 197] width 284 height 90
drag, startPoint x: 628, startPoint y: 181, endPoint x: 427, endPoint y: 181, distance: 201.0
click at [427, 181] on strong "Varken köp eller hyr, bara använd!" at bounding box center [512, 197] width 284 height 90
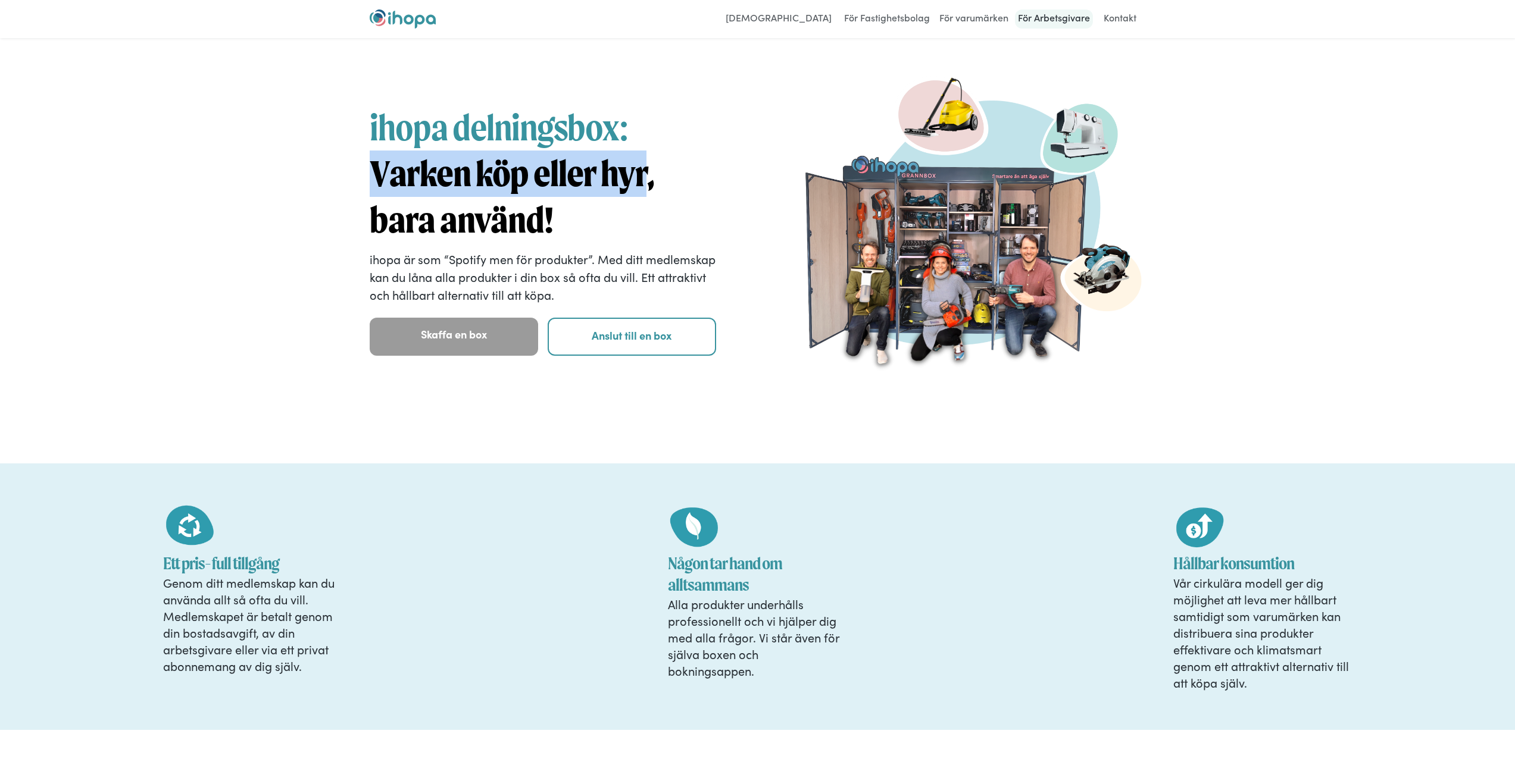
click at [649, 197] on h1 "ihopa delningsbox: Varken köp eller hyr, bara använd!" at bounding box center [543, 174] width 347 height 138
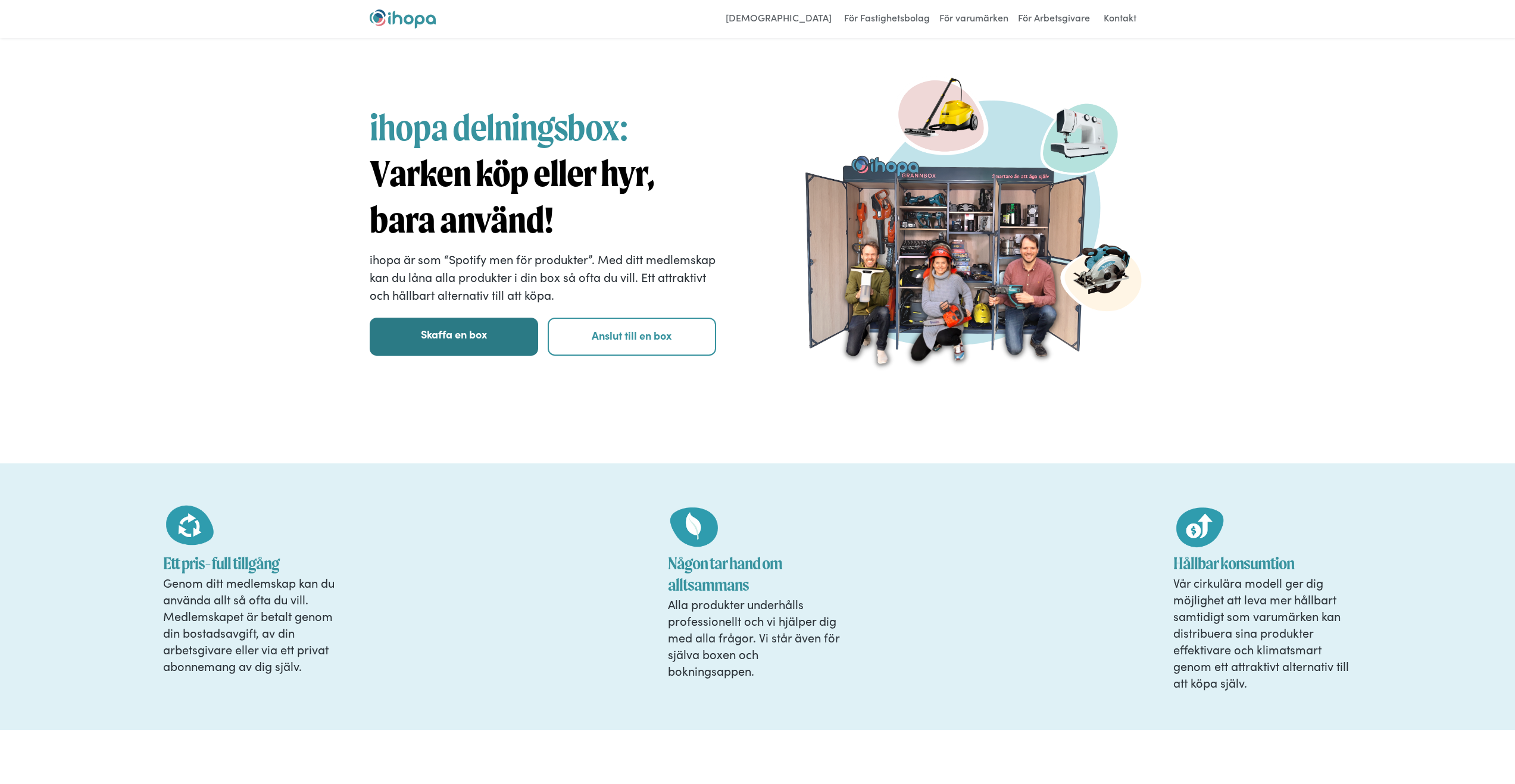
click at [447, 325] on link "Skaffa en box" at bounding box center [454, 337] width 168 height 38
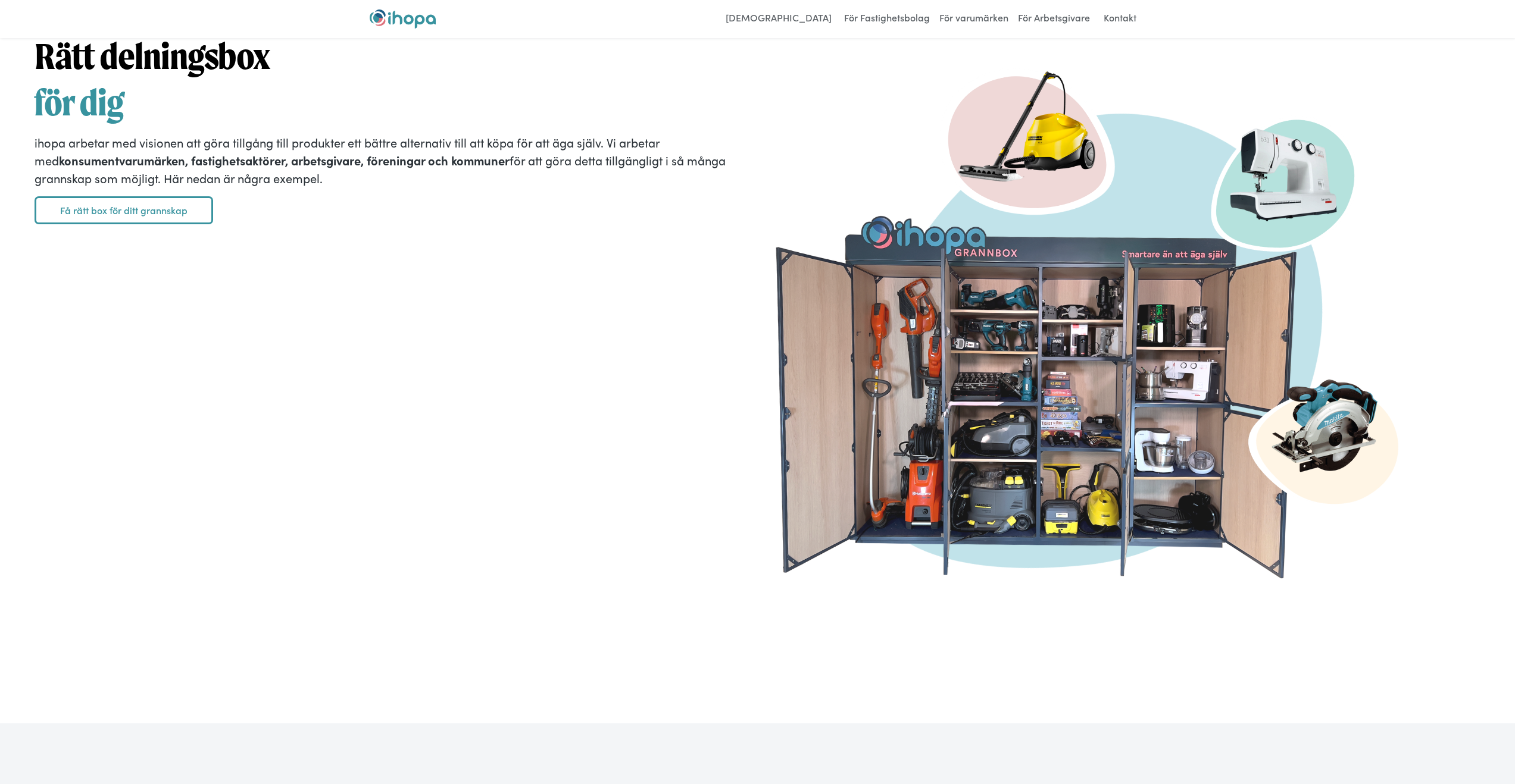
scroll to position [1768, 0]
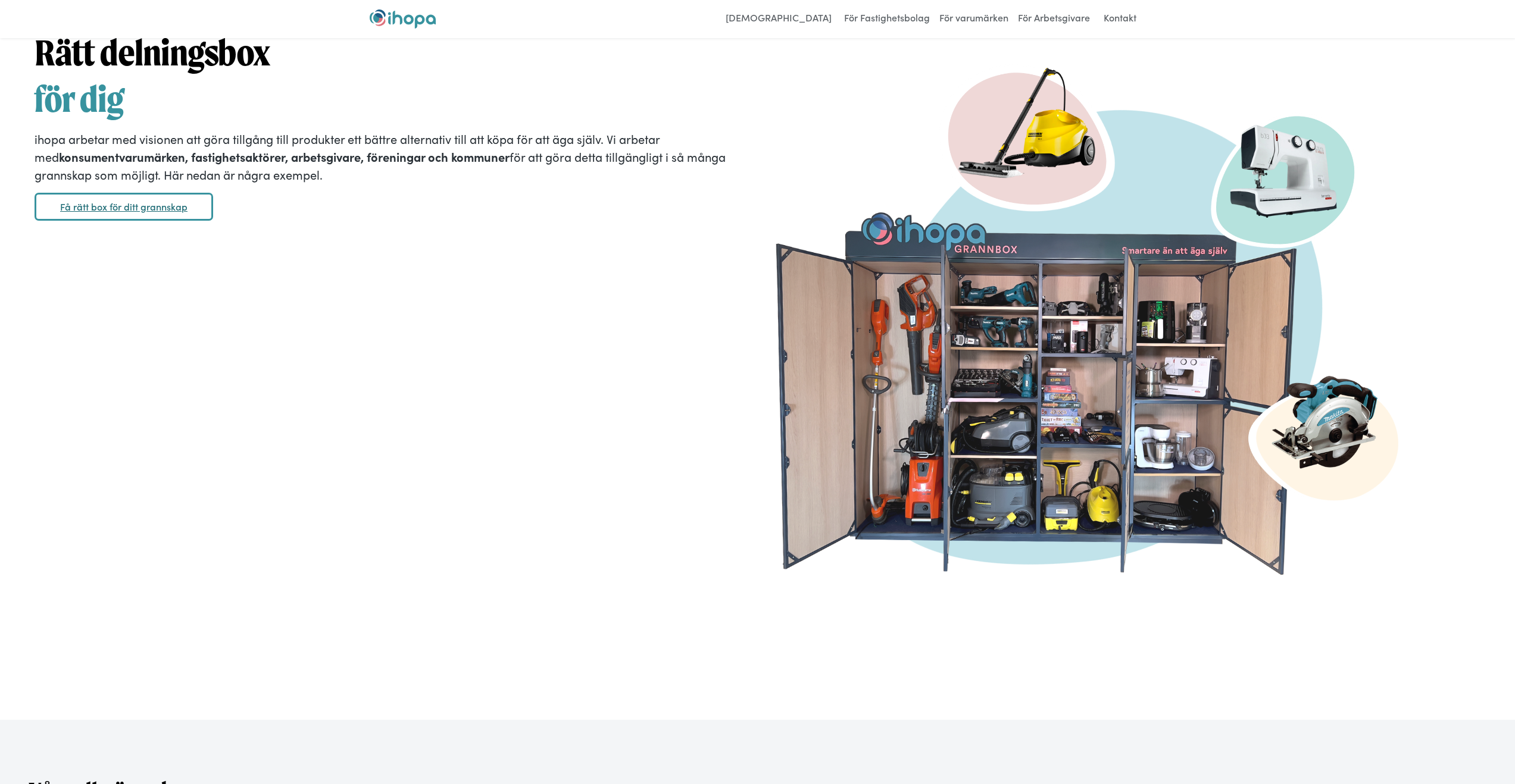
click at [158, 221] on link "Få rätt box för ditt grannskap" at bounding box center [123, 207] width 178 height 29
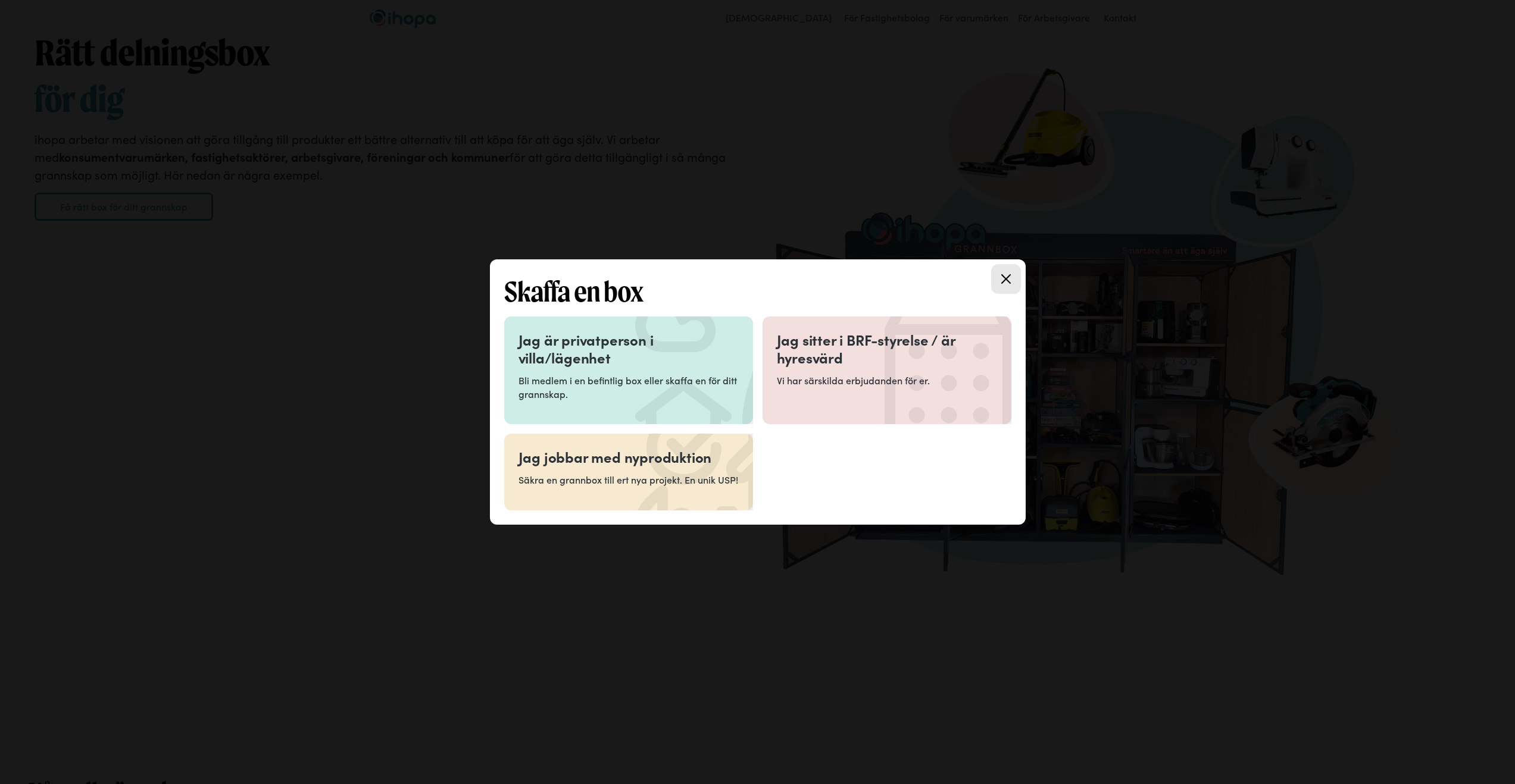
click at [404, 258] on div at bounding box center [757, 392] width 1515 height 784
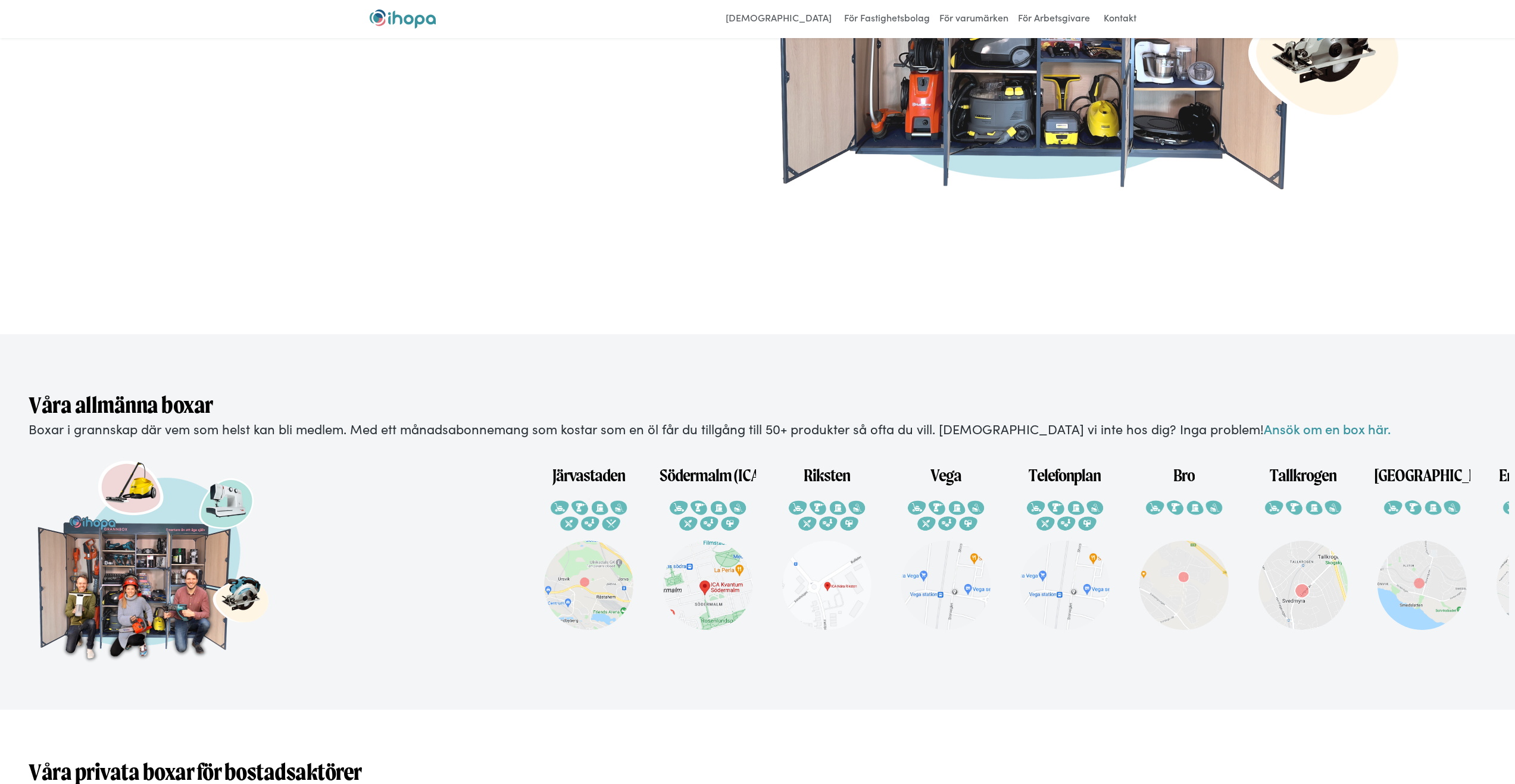
scroll to position [1907, 0]
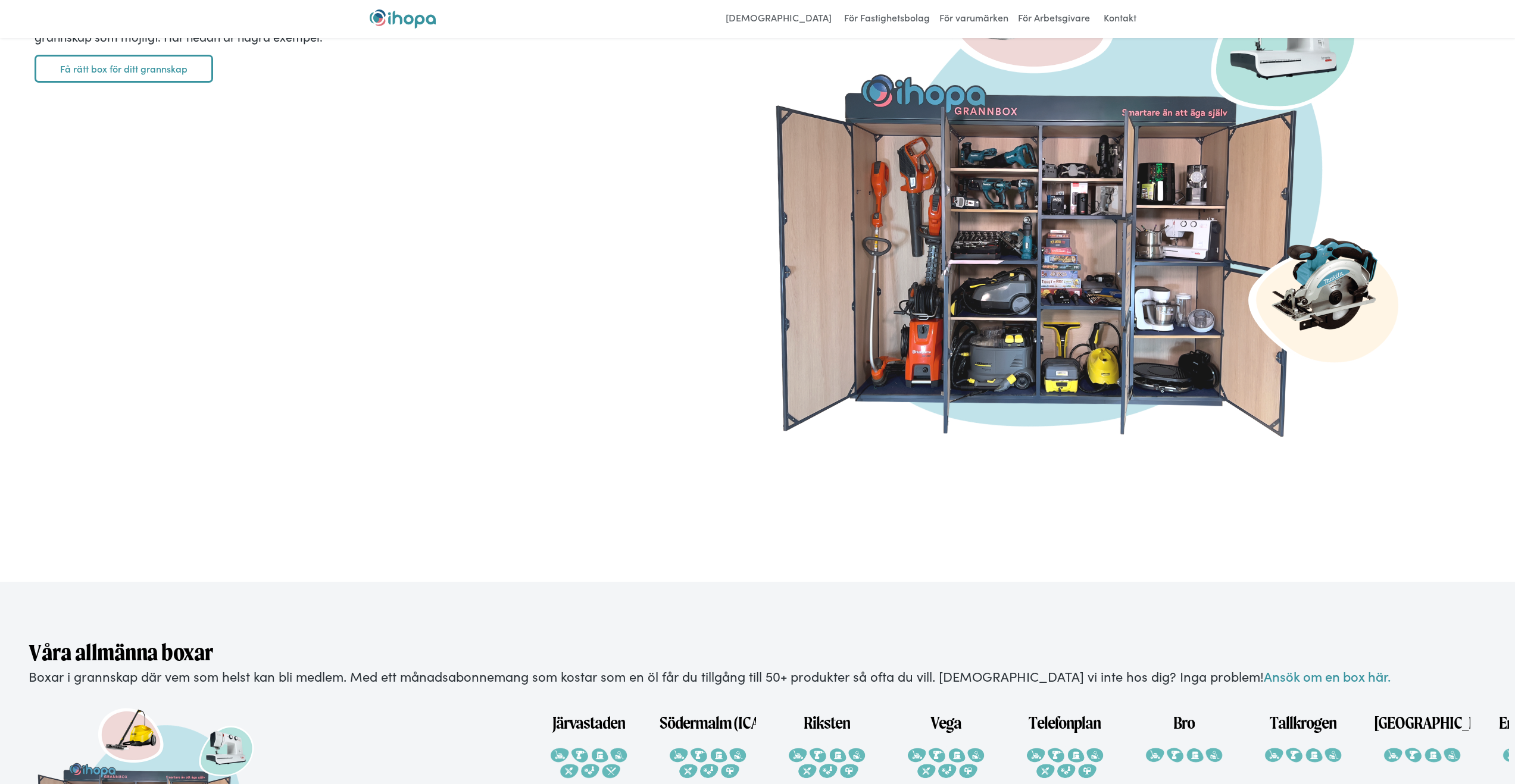
click at [524, 408] on div "Rätt delningsbox ‍ för dig ihopa arbetar med visionen att göra tillgång till pr…" at bounding box center [757, 212] width 1458 height 643
